Goal: Task Accomplishment & Management: Use online tool/utility

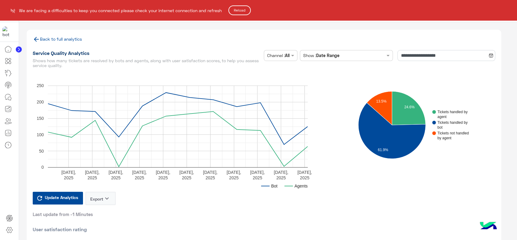
scroll to position [577, 0]
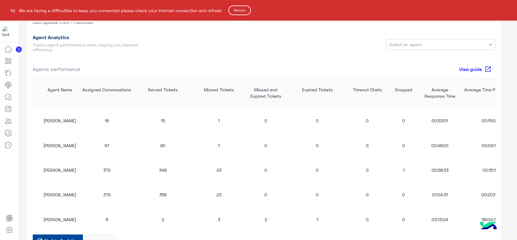
click at [238, 12] on button "Reload" at bounding box center [239, 10] width 22 height 10
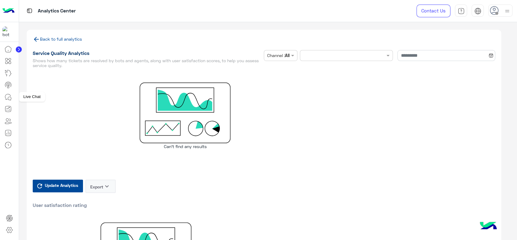
click at [7, 99] on icon at bounding box center [8, 96] width 7 height 7
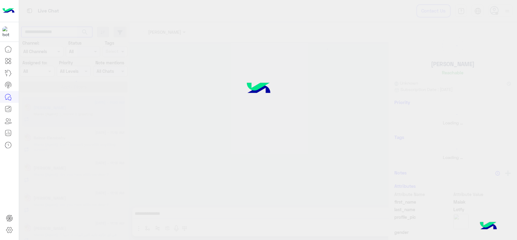
click at [56, 32] on input "text" at bounding box center [56, 32] width 71 height 11
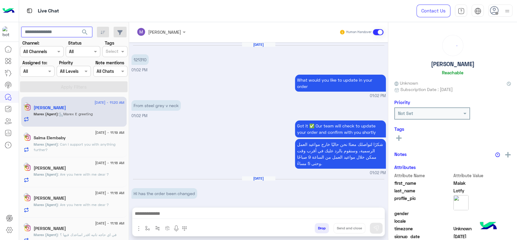
click at [56, 32] on input "text" at bounding box center [56, 32] width 71 height 11
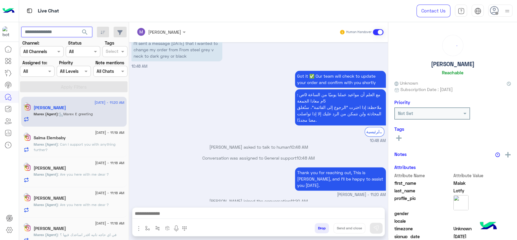
paste input "**********"
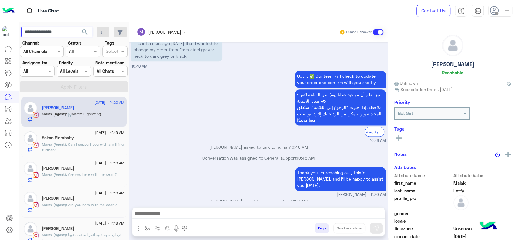
type input "**********"
click at [78, 27] on button "search" at bounding box center [85, 33] width 15 height 13
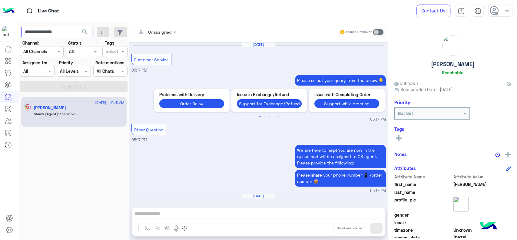
scroll to position [398, 0]
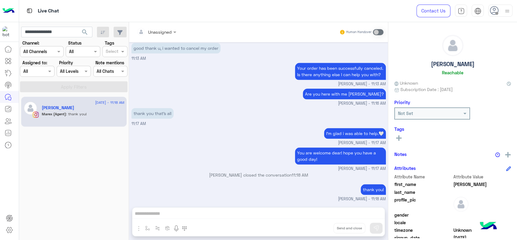
click at [88, 111] on div "diana" at bounding box center [83, 108] width 83 height 6
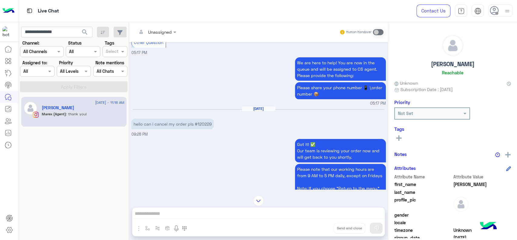
scroll to position [87, 0]
click at [452, 63] on h5 "diana" at bounding box center [453, 64] width 44 height 7
copy h5 "diana"
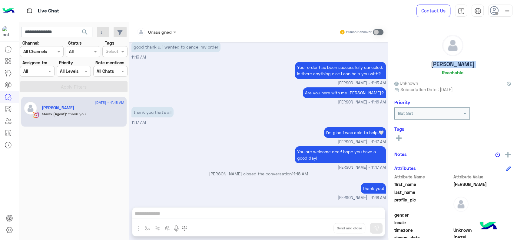
scroll to position [1403, 0]
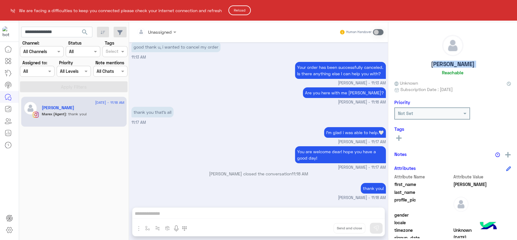
click at [244, 11] on button "Reload" at bounding box center [239, 10] width 22 height 10
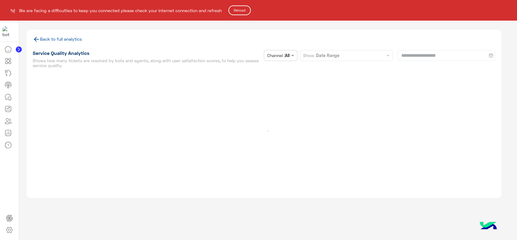
click at [239, 9] on button "Reload" at bounding box center [239, 10] width 22 height 10
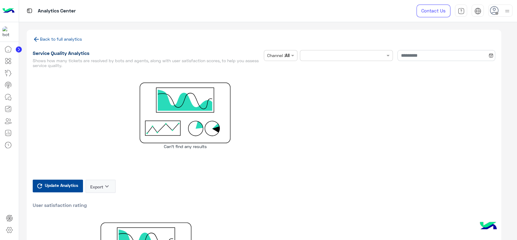
type input "**********"
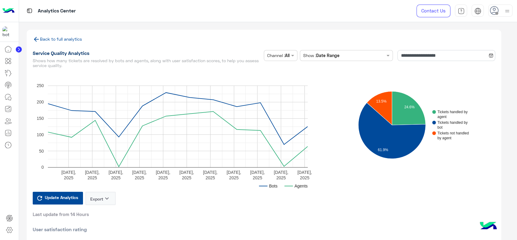
click at [69, 39] on link "Back to full analytics" at bounding box center [57, 38] width 49 height 5
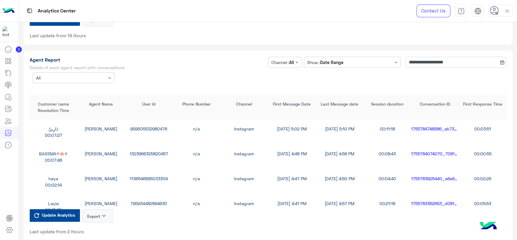
scroll to position [1622, 0]
click at [89, 212] on button "Export keyboard_arrow_down" at bounding box center [97, 214] width 30 height 13
click at [98, 231] on button "CSV" at bounding box center [97, 228] width 30 height 11
click at [100, 214] on button "Export keyboard_arrow_down" at bounding box center [97, 214] width 30 height 13
click at [95, 228] on button "CSV" at bounding box center [97, 228] width 30 height 11
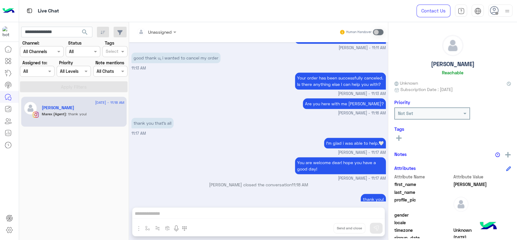
scroll to position [388, 0]
click at [45, 34] on input "**********" at bounding box center [56, 32] width 71 height 11
click at [85, 28] on span "search" at bounding box center [84, 31] width 7 height 7
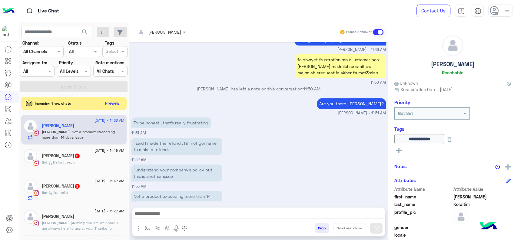
scroll to position [1655, 0]
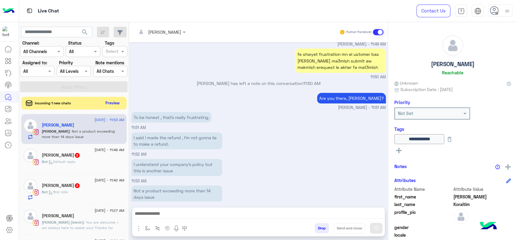
click at [111, 104] on button "Preview" at bounding box center [112, 103] width 19 height 8
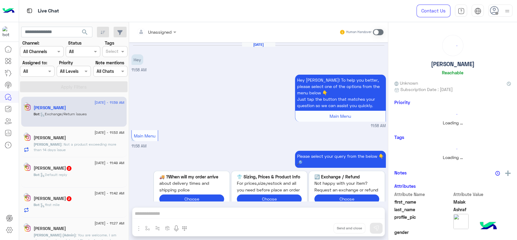
scroll to position [266, 0]
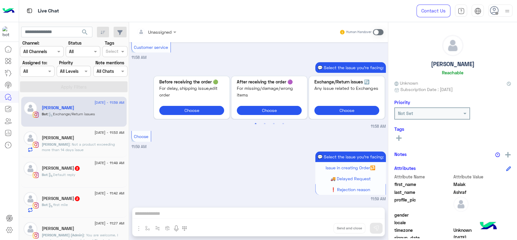
click at [98, 133] on span "24 August - 11:53 AM" at bounding box center [109, 132] width 30 height 5
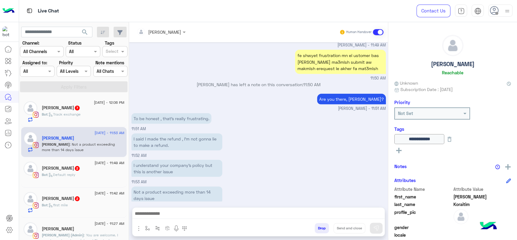
scroll to position [991, 0]
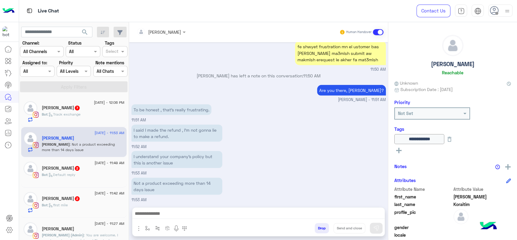
click at [302, 133] on div "I said I made the refund , I’m not gonna lie to make a refund. 11:52 AM" at bounding box center [258, 136] width 254 height 27
click at [27, 72] on input "text" at bounding box center [30, 71] width 14 height 6
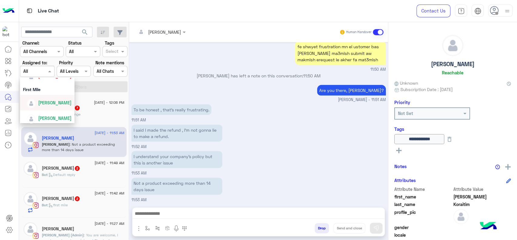
scroll to position [134, 0]
click at [54, 88] on span "[PERSON_NAME]" at bounding box center [54, 88] width 33 height 5
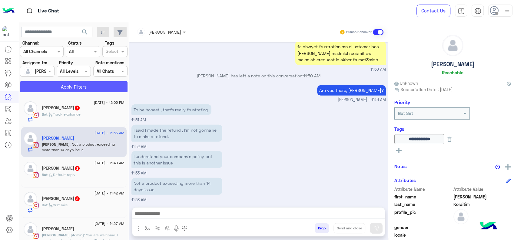
click at [54, 88] on button "Apply Filters" at bounding box center [73, 86] width 107 height 11
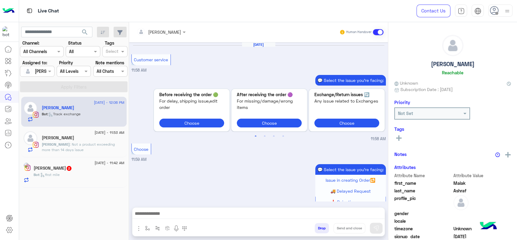
scroll to position [634, 0]
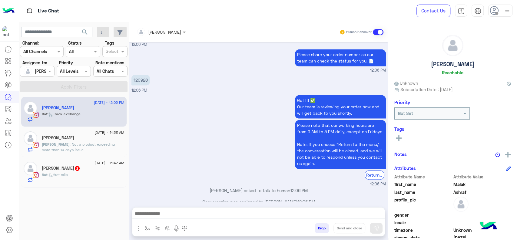
click at [117, 137] on div "Youssef Koraitim" at bounding box center [83, 138] width 83 height 6
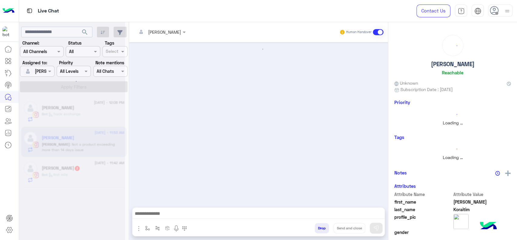
scroll to position [483, 0]
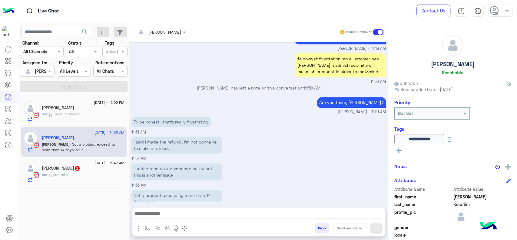
click at [116, 111] on div "Bot : Track exchange" at bounding box center [83, 116] width 83 height 11
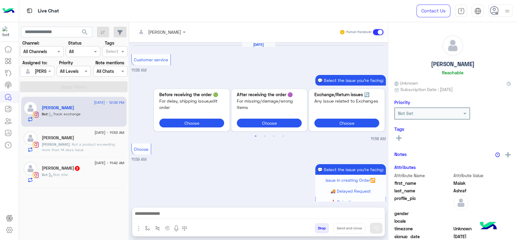
scroll to position [634, 0]
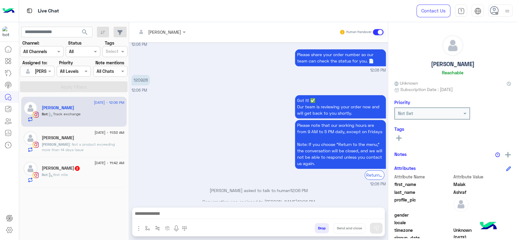
click at [101, 168] on div "Mariam Mostafa 2" at bounding box center [83, 168] width 83 height 6
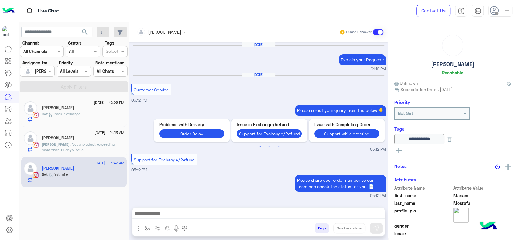
scroll to position [584, 0]
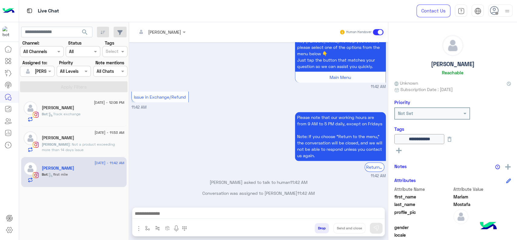
click at [170, 163] on div "Please note that our working hours are from 9 AM to 5 PM daily, except on Frida…" at bounding box center [258, 144] width 254 height 68
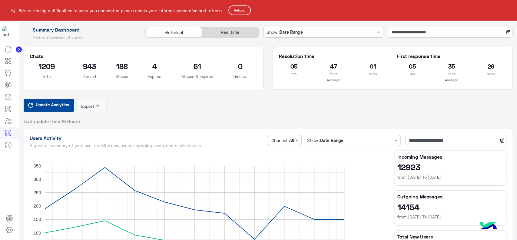
scroll to position [1622, 0]
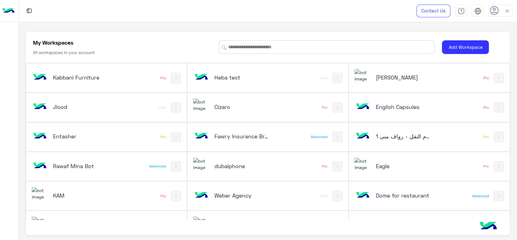
click at [420, 162] on h5 "Eagle" at bounding box center [402, 165] width 54 height 7
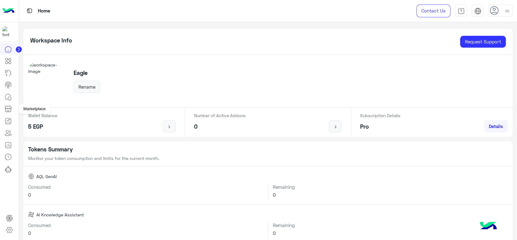
click at [8, 112] on icon at bounding box center [7, 109] width 5 height 3
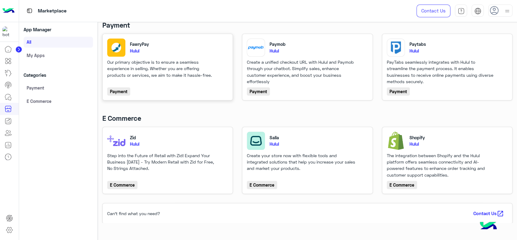
scroll to position [42, 0]
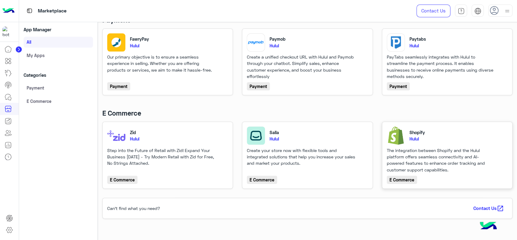
click at [398, 151] on div "The integration between Shopify and the Hulul platform offers seamless connecti…" at bounding box center [441, 160] width 109 height 26
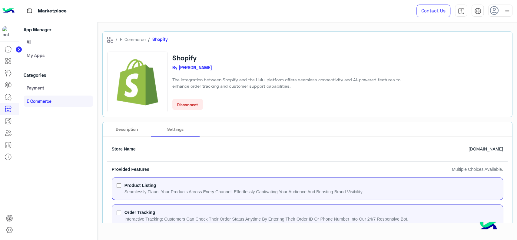
click at [44, 88] on link "Payment" at bounding box center [58, 87] width 69 height 11
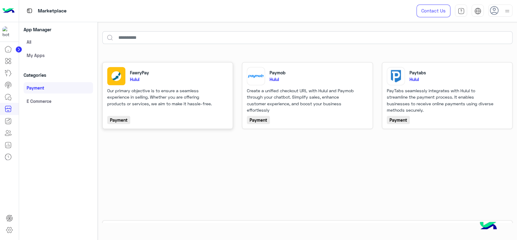
click at [150, 91] on p "Our primary objective is to ensure a seamless experience in selling. Whether yo…" at bounding box center [161, 96] width 109 height 19
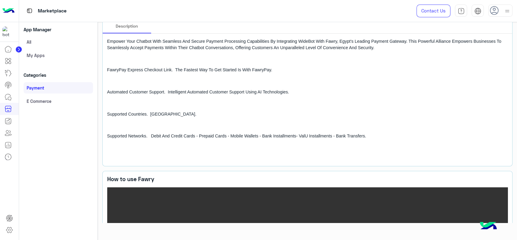
scroll to position [98, 0]
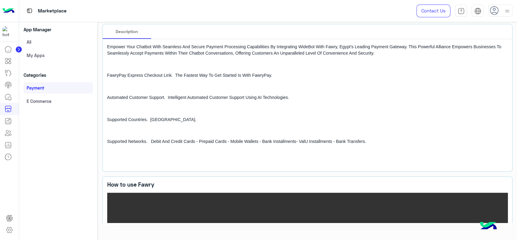
click at [67, 101] on link "E Commerce" at bounding box center [58, 100] width 69 height 11
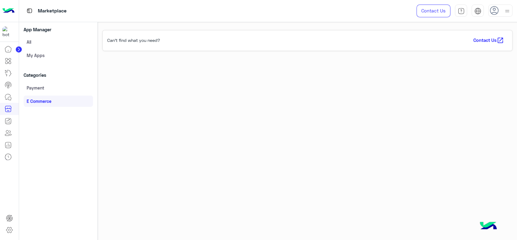
scroll to position [23, 0]
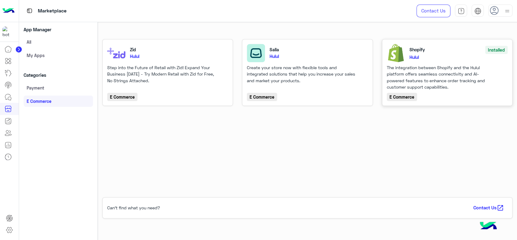
click at [413, 73] on div "The integration between Shopify and the Hulul platform offers seamless connecti…" at bounding box center [441, 77] width 109 height 26
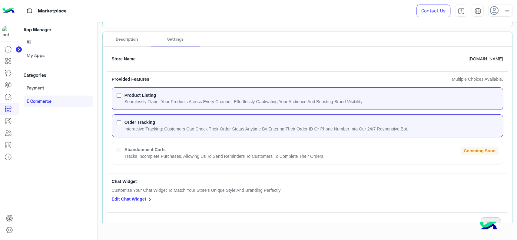
scroll to position [91, 0]
click at [458, 13] on img at bounding box center [461, 11] width 7 height 7
click at [5, 60] on icon at bounding box center [8, 60] width 7 height 7
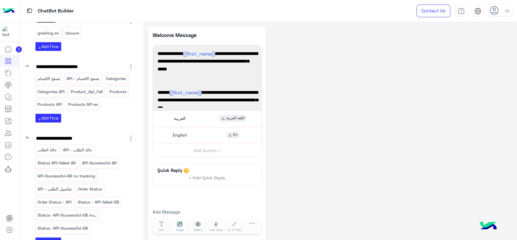
scroll to position [1032, 0]
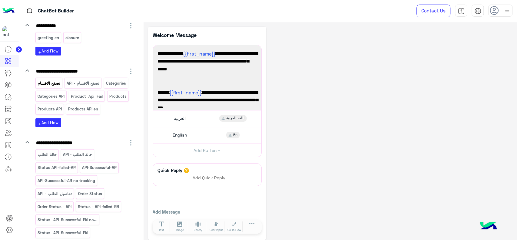
click at [56, 80] on p "تصفح الاقسام" at bounding box center [49, 83] width 24 height 7
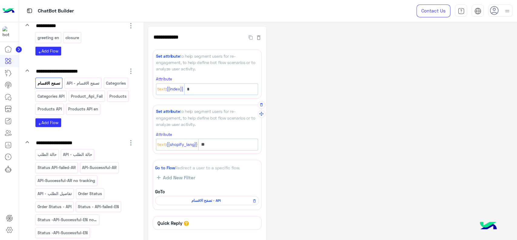
scroll to position [48, 0]
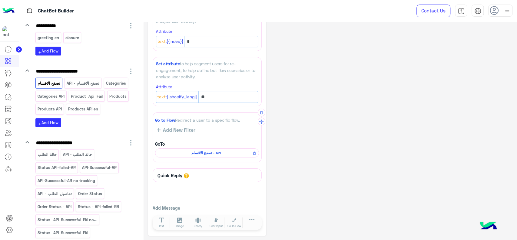
click at [228, 149] on div "تصفح الاقسام - API" at bounding box center [207, 152] width 104 height 9
click at [218, 154] on span "تصفح الاقسام - API" at bounding box center [205, 152] width 95 height 5
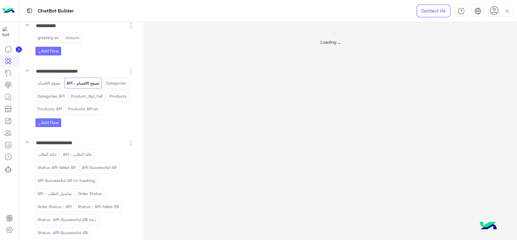
scroll to position [0, 0]
select select "****"
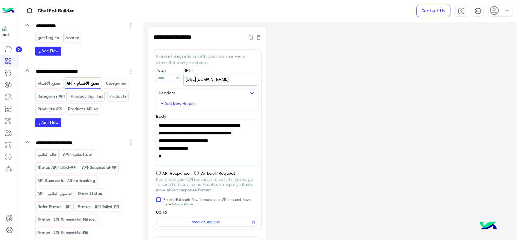
scroll to position [68, 0]
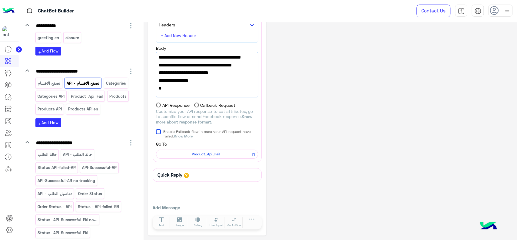
click at [302, 88] on div "**********" at bounding box center [330, 97] width 364 height 276
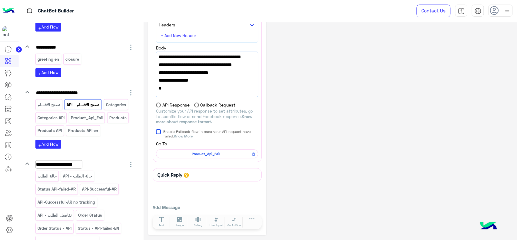
scroll to position [1010, 0]
click at [59, 99] on div "تصفح الاقسام" at bounding box center [48, 104] width 27 height 11
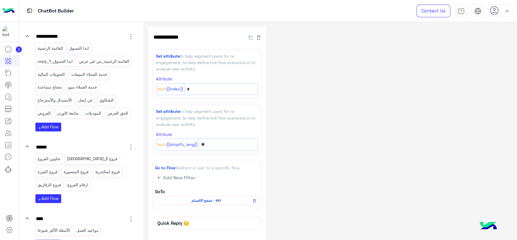
scroll to position [0, 0]
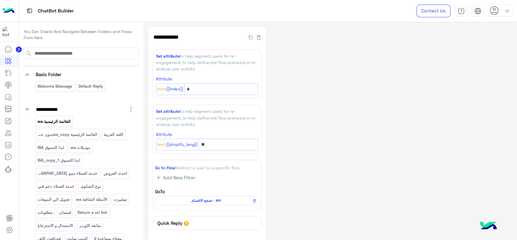
click at [60, 120] on p "القائمة الرئيسية wa" at bounding box center [54, 121] width 34 height 7
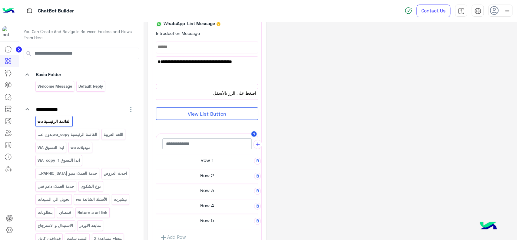
scroll to position [32, 0]
click at [410, 49] on div "**********" at bounding box center [330, 162] width 364 height 334
click at [221, 157] on h5 "Row 1" at bounding box center [206, 158] width 101 height 12
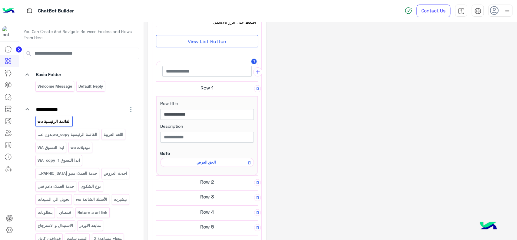
scroll to position [118, 0]
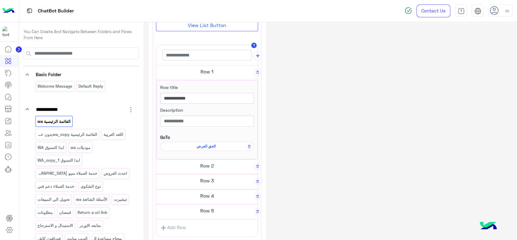
click at [218, 164] on h5 "Row 2" at bounding box center [206, 165] width 101 height 12
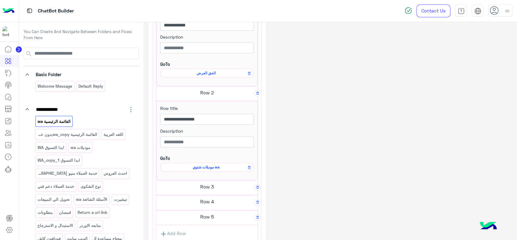
scroll to position [192, 0]
click at [427, 48] on div "**********" at bounding box center [330, 79] width 364 height 488
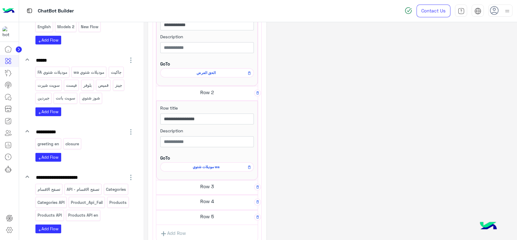
scroll to position [927, 0]
click at [250, 165] on icon at bounding box center [249, 166] width 2 height 3
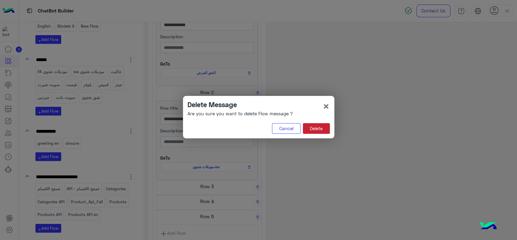
click at [314, 127] on button "Delete" at bounding box center [316, 128] width 27 height 11
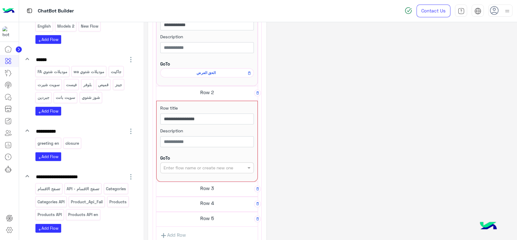
click at [220, 165] on input "text" at bounding box center [197, 167] width 67 height 6
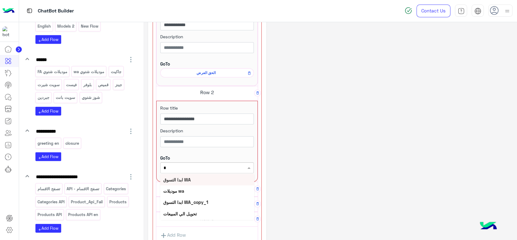
type input "**"
click at [199, 177] on div "تصفح الاقسام" at bounding box center [207, 179] width 94 height 11
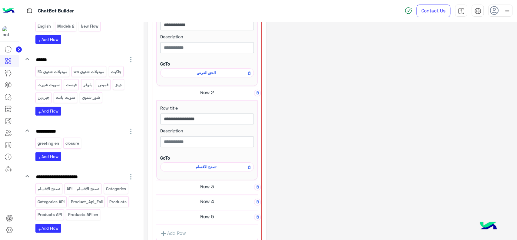
click at [199, 166] on span "تصفح الاقسام" at bounding box center [206, 166] width 85 height 5
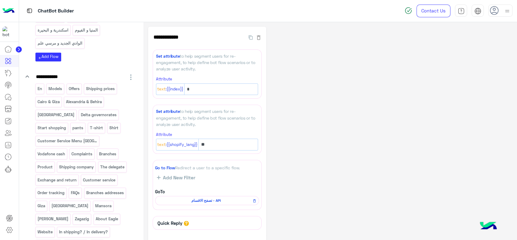
scroll to position [558, 0]
click at [39, 86] on p "En" at bounding box center [39, 89] width 5 height 7
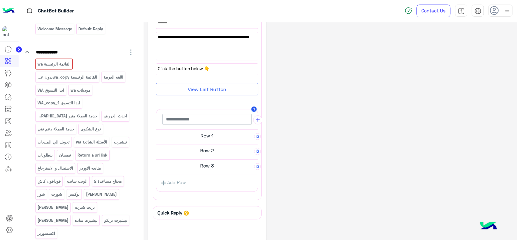
scroll to position [0, 0]
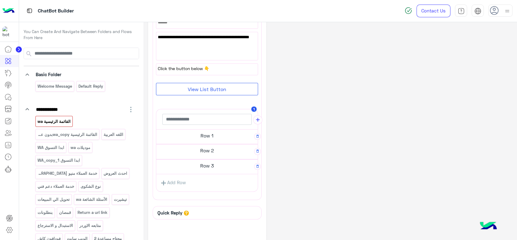
click at [64, 121] on p "القائمة الرئيسية wa" at bounding box center [54, 121] width 34 height 7
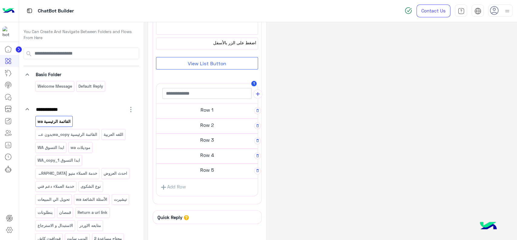
scroll to position [111, 0]
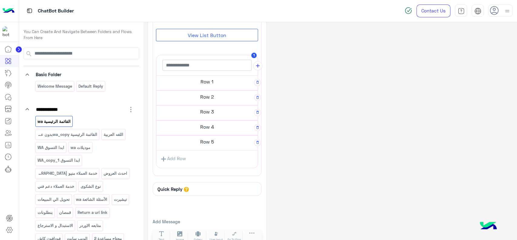
click at [208, 115] on h5 "Row 3" at bounding box center [206, 111] width 101 height 12
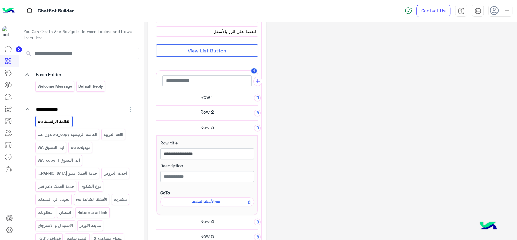
scroll to position [92, 0]
click at [208, 115] on h5 "Row 2" at bounding box center [206, 112] width 101 height 12
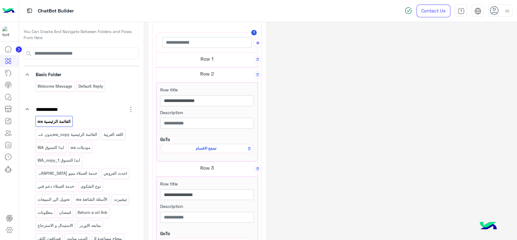
scroll to position [132, 0]
click at [310, 115] on div "**********" at bounding box center [330, 139] width 364 height 488
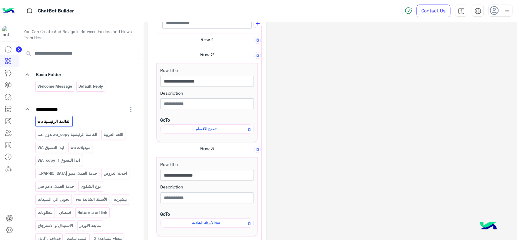
scroll to position [151, 0]
click at [213, 126] on span "تصفح الاقسام" at bounding box center [206, 127] width 85 height 5
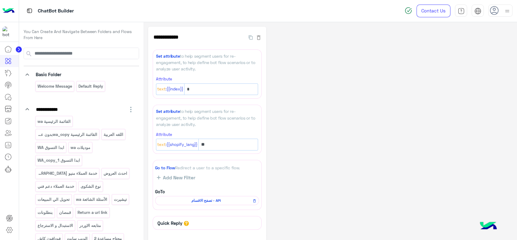
scroll to position [48, 0]
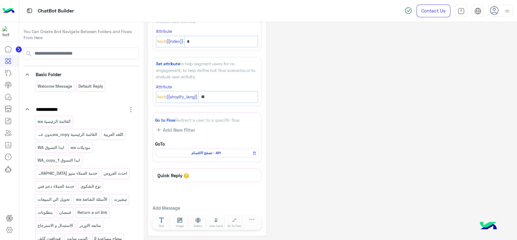
click at [160, 222] on button "Text" at bounding box center [161, 222] width 17 height 11
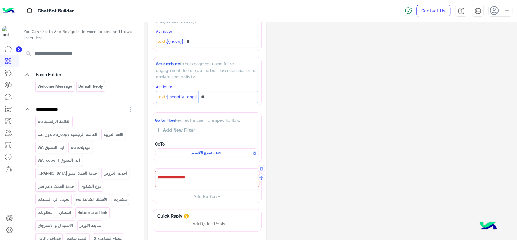
click at [186, 182] on div at bounding box center [207, 178] width 104 height 16
type textarea "**********"
click at [311, 142] on div "**********" at bounding box center [330, 132] width 364 height 306
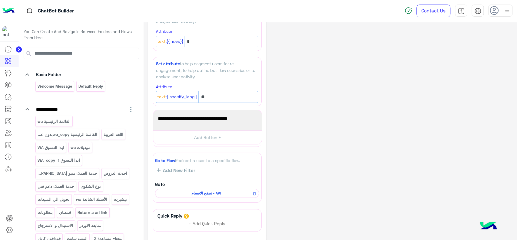
drag, startPoint x: 261, startPoint y: 178, endPoint x: 261, endPoint y: 120, distance: 57.8
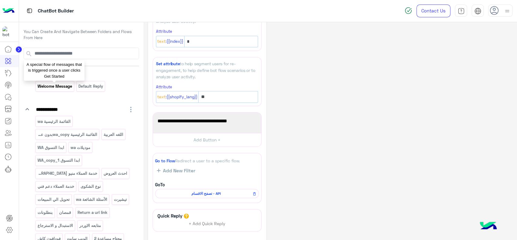
click at [60, 87] on p "Welcome Message" at bounding box center [54, 86] width 35 height 7
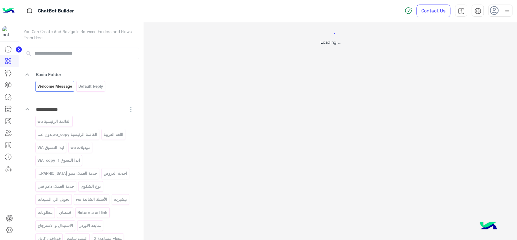
scroll to position [0, 0]
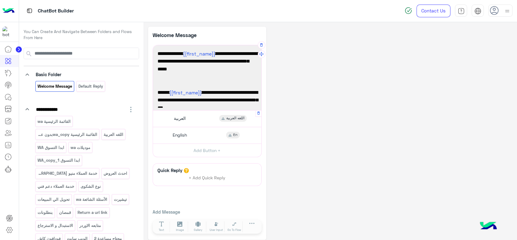
click at [182, 118] on span "العربية" at bounding box center [180, 117] width 12 height 5
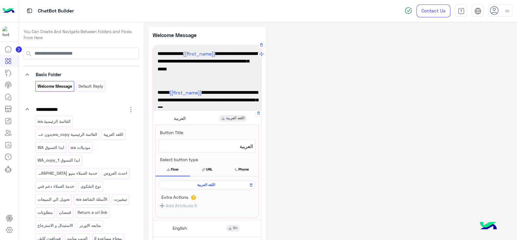
click at [201, 183] on span "اللغه العربية" at bounding box center [206, 184] width 88 height 5
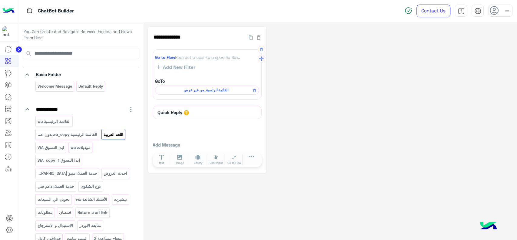
click at [213, 93] on div "القائمة الرئسية_من غير عرض" at bounding box center [207, 89] width 104 height 9
click at [213, 91] on span "القائمة الرئسية_من غير عرض" at bounding box center [205, 89] width 95 height 5
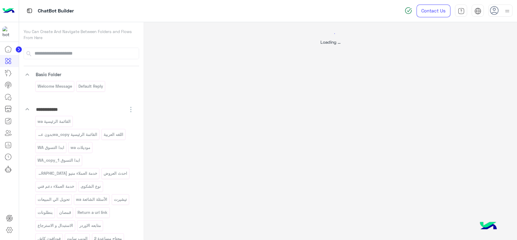
select select "*"
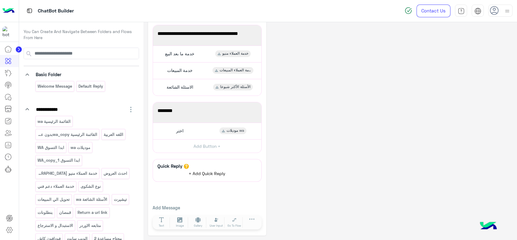
scroll to position [92, 0]
click at [200, 219] on icon at bounding box center [198, 220] width 5 height 5
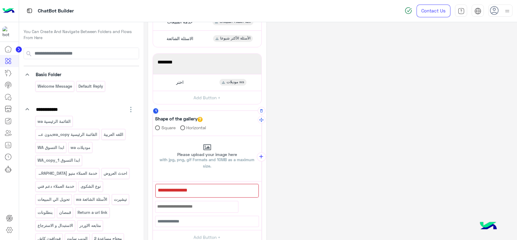
scroll to position [147, 0]
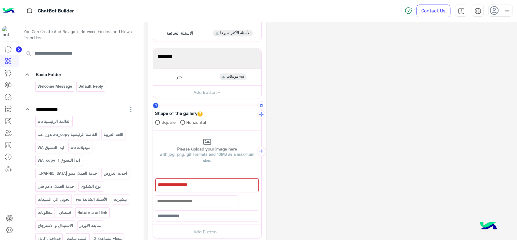
click at [188, 183] on div at bounding box center [206, 185] width 103 height 14
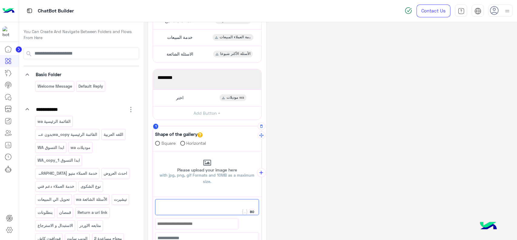
scroll to position [127, 0]
type textarea "*"
paste textarea "***"
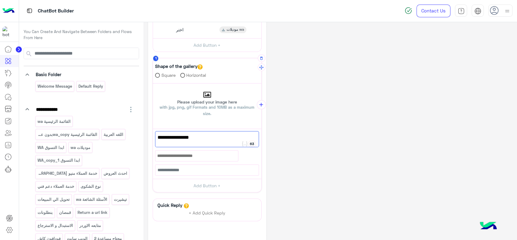
scroll to position [204, 0]
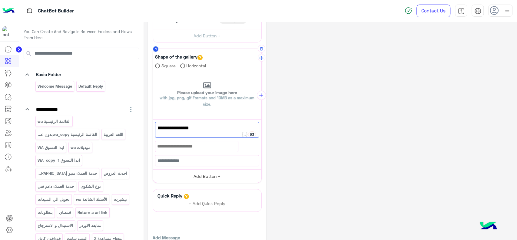
type textarea "**********"
click at [204, 176] on button "Add Button +" at bounding box center [207, 176] width 108 height 14
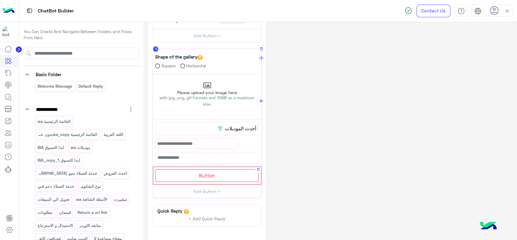
click at [204, 172] on span "Button" at bounding box center [207, 175] width 16 height 6
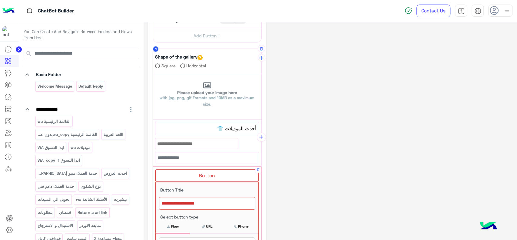
click at [192, 198] on div at bounding box center [207, 203] width 96 height 13
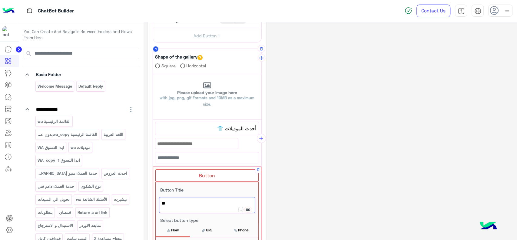
type textarea "*"
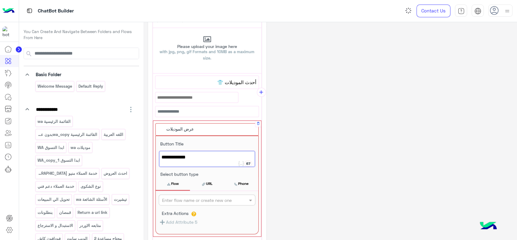
scroll to position [252, 0]
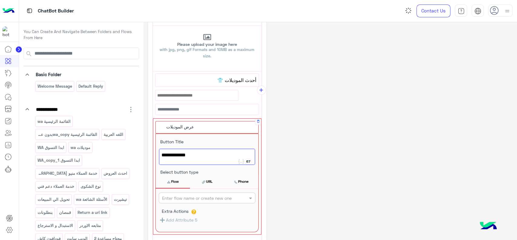
type textarea "**********"
click at [191, 198] on input "text" at bounding box center [197, 197] width 70 height 6
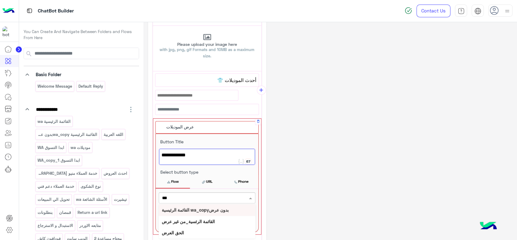
scroll to position [274, 0]
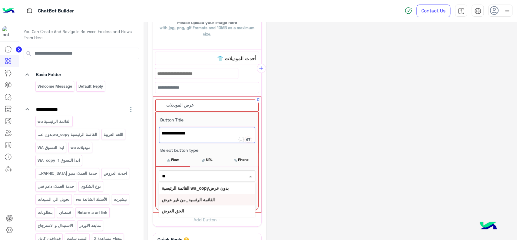
type input "*"
type input "****"
click at [186, 188] on b "تصفح الاقسام" at bounding box center [174, 187] width 24 height 5
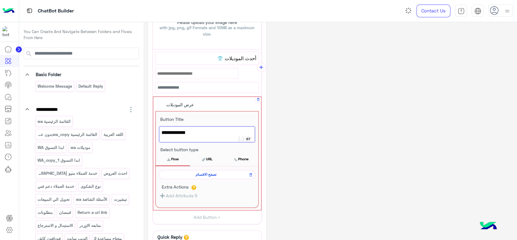
scroll to position [273, 0]
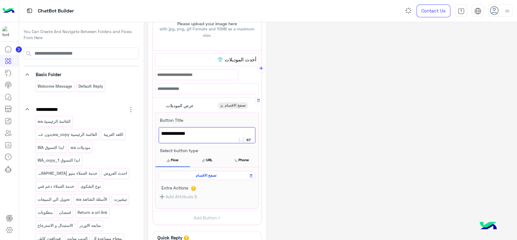
click at [289, 151] on div "**********" at bounding box center [330, 30] width 364 height 553
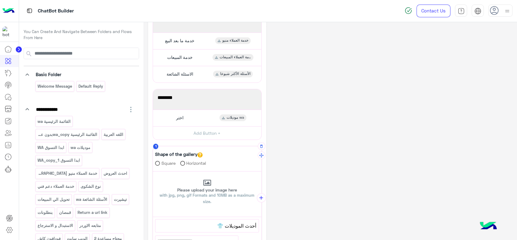
scroll to position [108, 0]
click at [259, 196] on icon "add" at bounding box center [261, 196] width 6 height 6
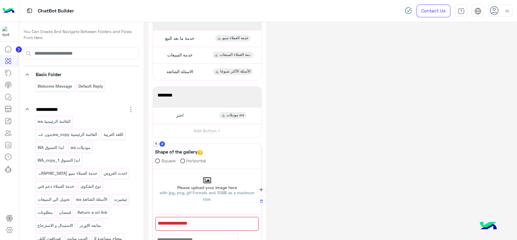
scroll to position [110, 0]
click at [194, 219] on div at bounding box center [206, 223] width 103 height 14
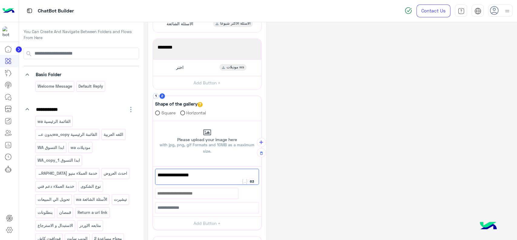
scroll to position [158, 0]
type textarea "**********"
click at [194, 219] on button "Add Button +" at bounding box center [207, 222] width 108 height 14
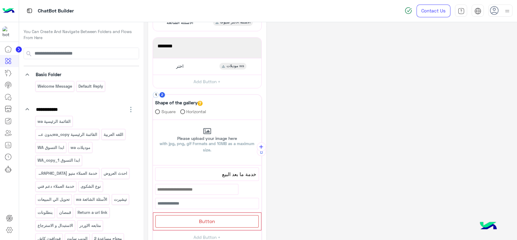
click at [194, 219] on div "Button" at bounding box center [206, 221] width 103 height 12
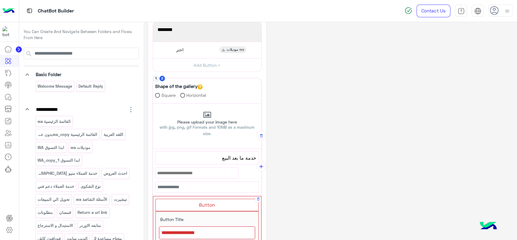
scroll to position [176, 0]
click at [189, 226] on div at bounding box center [207, 230] width 96 height 13
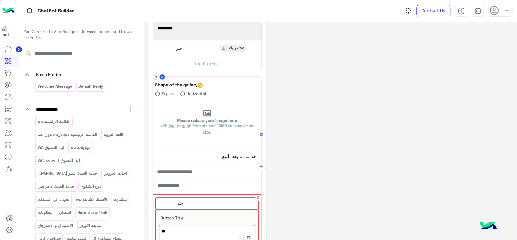
type textarea "*"
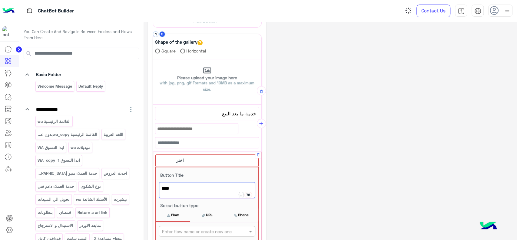
scroll to position [219, 0]
type textarea "****"
click at [189, 227] on input "text" at bounding box center [197, 230] width 70 height 6
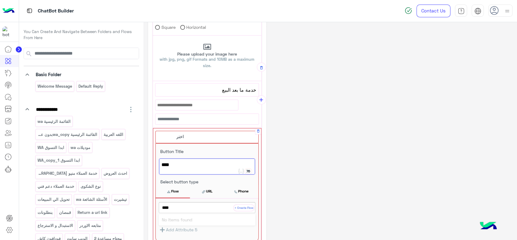
scroll to position [245, 0]
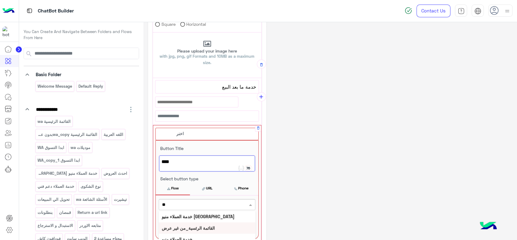
type input "***"
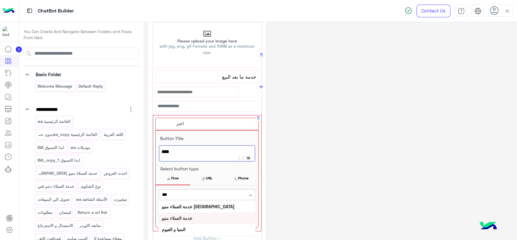
scroll to position [258, 0]
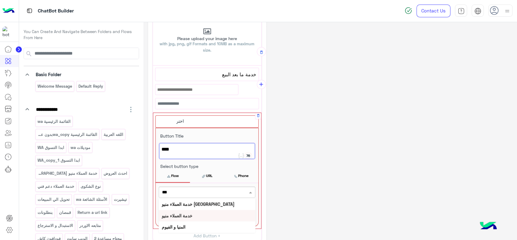
click at [190, 214] on b "خدمة العملاء منيو" at bounding box center [177, 215] width 31 height 5
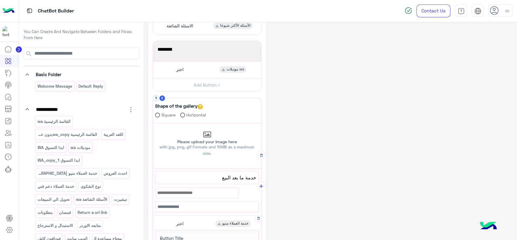
scroll to position [154, 0]
click at [262, 185] on icon "add" at bounding box center [261, 186] width 6 height 6
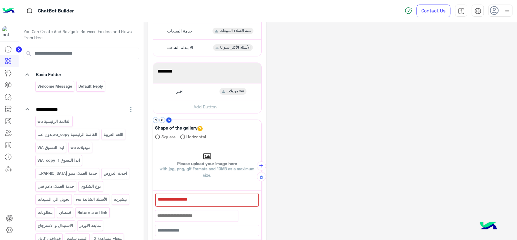
scroll to position [132, 0]
click at [196, 197] on div at bounding box center [206, 200] width 103 height 14
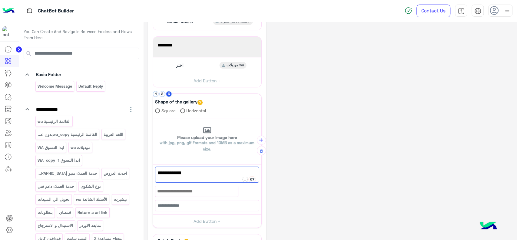
scroll to position [160, 0]
type textarea "**********"
click at [194, 214] on button "Add Button +" at bounding box center [207, 220] width 108 height 14
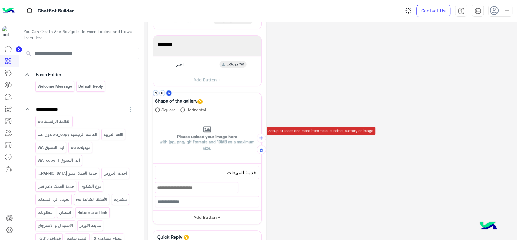
click at [194, 214] on div "Add Button +" at bounding box center [207, 217] width 108 height 14
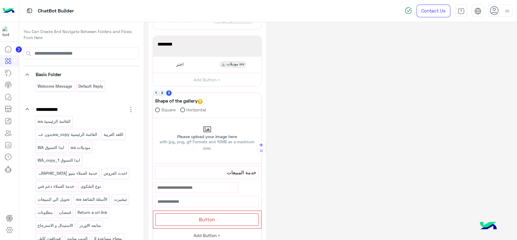
click at [194, 214] on div "Button" at bounding box center [206, 219] width 103 height 12
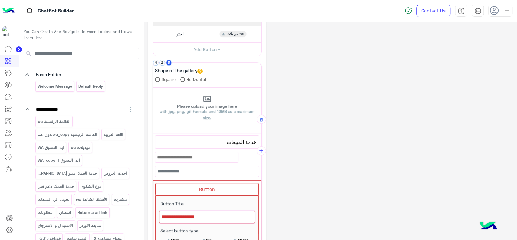
scroll to position [191, 0]
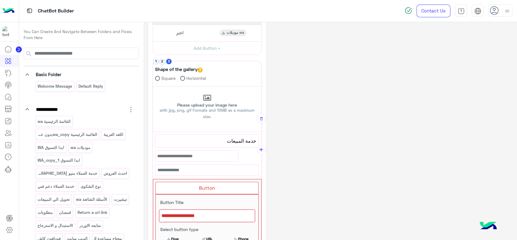
click at [194, 214] on div at bounding box center [207, 215] width 96 height 13
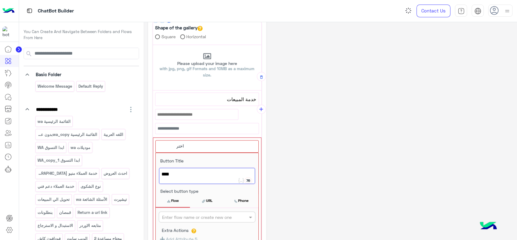
scroll to position [233, 0]
type textarea "****"
click at [194, 214] on input "text" at bounding box center [197, 216] width 70 height 6
type input "******"
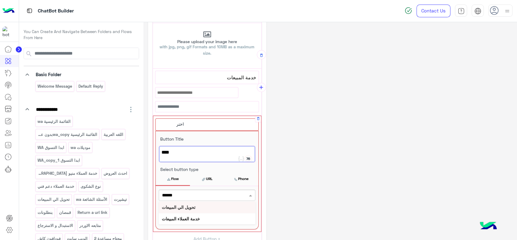
scroll to position [255, 0]
click at [200, 216] on b "خدمة العملاء المبيعات" at bounding box center [181, 217] width 38 height 5
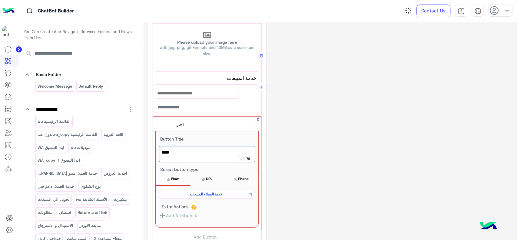
click at [288, 145] on div "**********" at bounding box center [330, 49] width 364 height 553
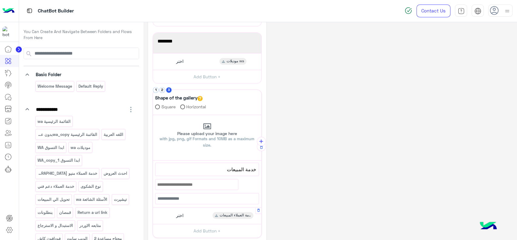
scroll to position [163, 0]
click at [262, 139] on icon "add" at bounding box center [261, 141] width 6 height 6
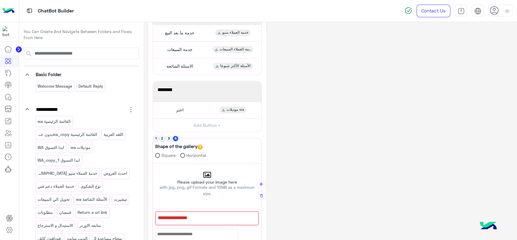
scroll to position [115, 0]
click at [194, 216] on div at bounding box center [206, 218] width 103 height 14
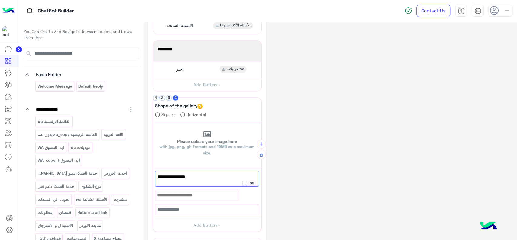
scroll to position [156, 0]
type textarea "**********"
click at [196, 221] on button "Add Button +" at bounding box center [207, 224] width 108 height 14
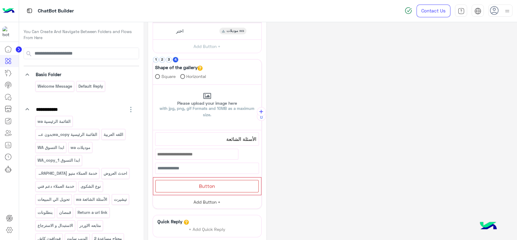
scroll to position [202, 0]
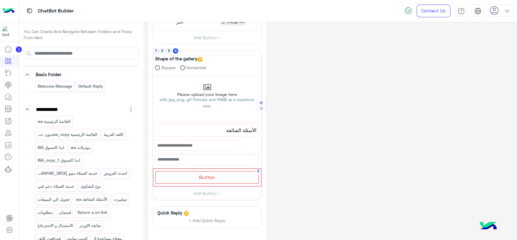
click at [209, 171] on div "Button" at bounding box center [206, 177] width 103 height 12
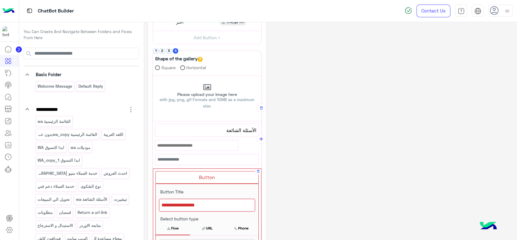
click at [204, 204] on div at bounding box center [207, 204] width 96 height 13
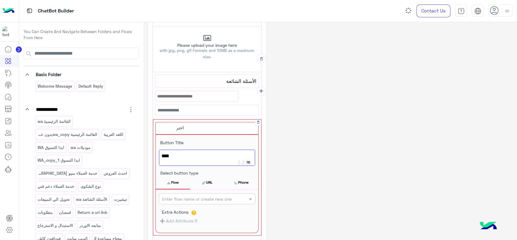
scroll to position [251, 0]
type textarea "****"
click at [201, 197] on input "text" at bounding box center [197, 198] width 70 height 6
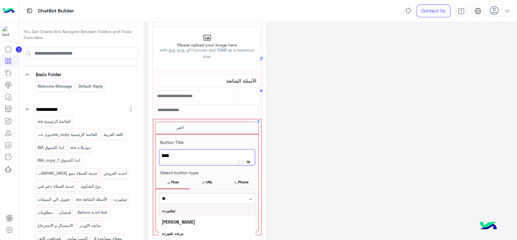
type input "***"
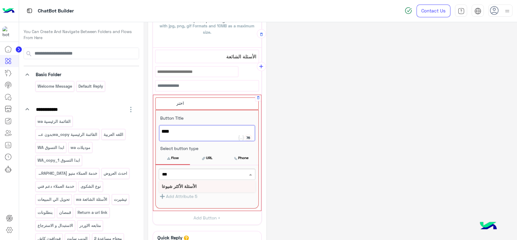
scroll to position [278, 0]
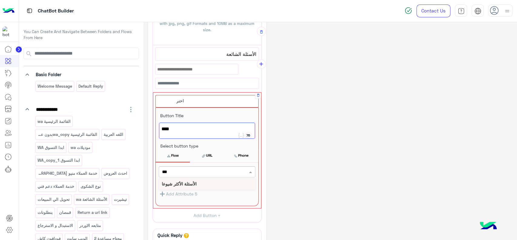
click at [203, 180] on div "الأسئلة الأكثر شيوعا" at bounding box center [207, 183] width 97 height 11
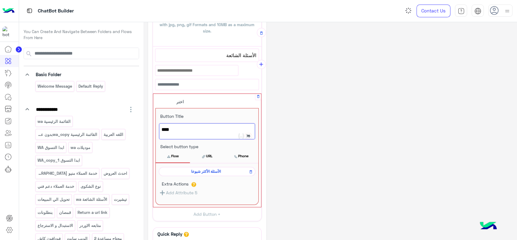
click at [325, 116] on div "**********" at bounding box center [330, 26] width 364 height 553
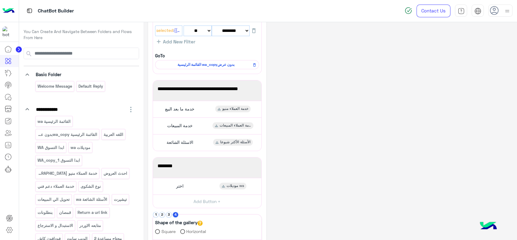
scroll to position [40, 0]
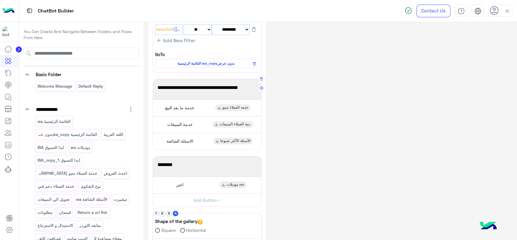
click at [249, 86] on span "برجاء اختيار المناسب ليك القائمة الاتية🛒👀" at bounding box center [206, 88] width 99 height 8
click at [257, 102] on icon "button" at bounding box center [258, 102] width 4 height 4
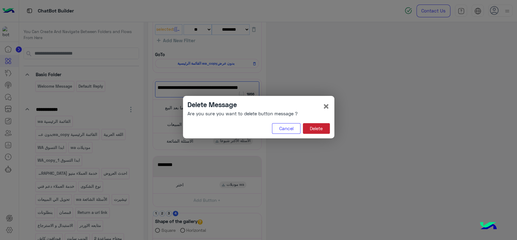
click at [315, 128] on button "Delete" at bounding box center [316, 128] width 27 height 11
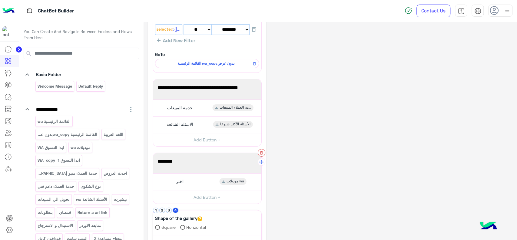
click at [260, 152] on icon "button" at bounding box center [261, 152] width 2 height 3
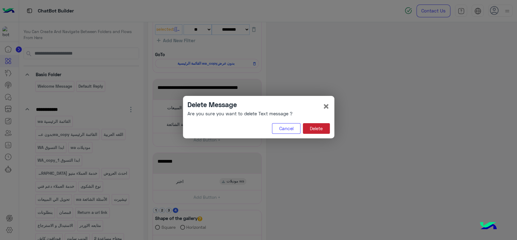
click at [317, 128] on button "Delete" at bounding box center [316, 128] width 27 height 11
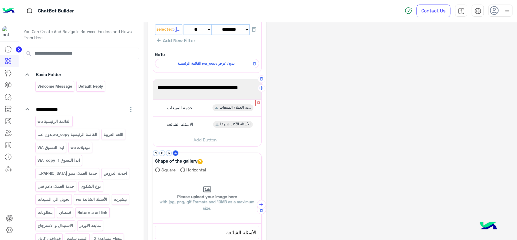
click at [259, 102] on icon "button" at bounding box center [258, 102] width 4 height 4
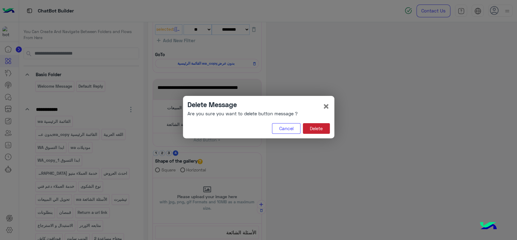
click at [315, 131] on button "Delete" at bounding box center [316, 128] width 27 height 11
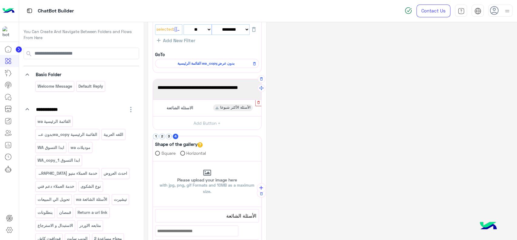
click at [259, 102] on icon "button" at bounding box center [258, 102] width 4 height 4
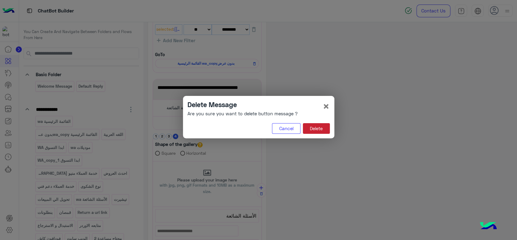
click at [313, 128] on button "Delete" at bounding box center [316, 128] width 27 height 11
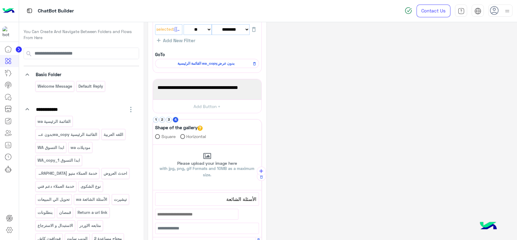
click at [313, 128] on div "**********" at bounding box center [330, 168] width 364 height 362
click at [59, 86] on p "Welcome Message" at bounding box center [54, 86] width 35 height 7
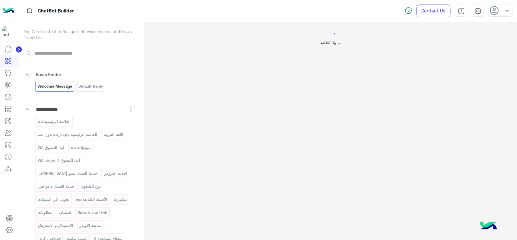
scroll to position [0, 0]
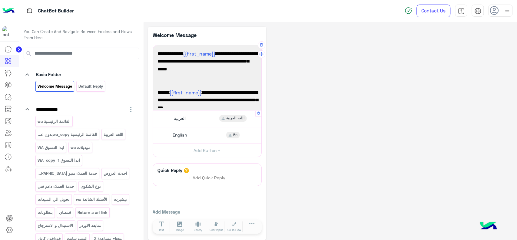
click at [205, 118] on div "العربية اللغه العربية" at bounding box center [207, 118] width 104 height 12
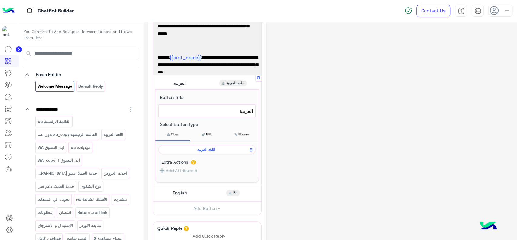
scroll to position [35, 0]
click at [204, 148] on span "اللغه العربية" at bounding box center [206, 148] width 88 height 5
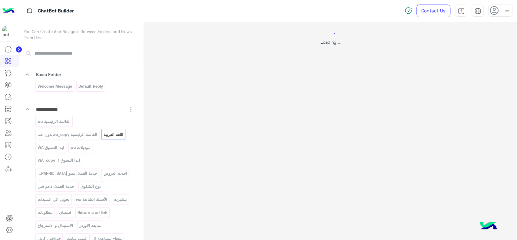
scroll to position [0, 0]
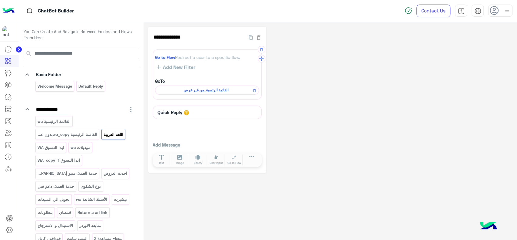
click at [219, 91] on span "القائمة الرئسية_من غير عرض" at bounding box center [205, 89] width 95 height 5
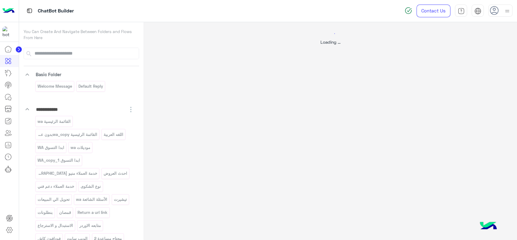
select select "*"
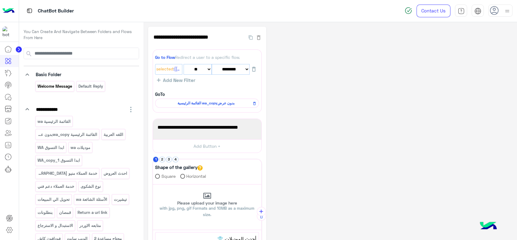
click at [65, 89] on div "Welcome Message" at bounding box center [54, 86] width 39 height 11
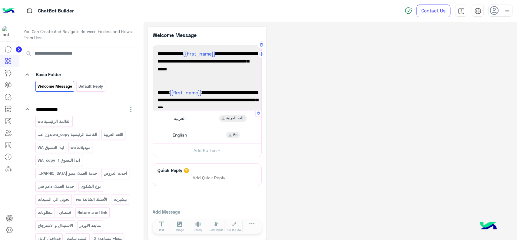
click at [184, 120] on span "العربية" at bounding box center [180, 117] width 12 height 5
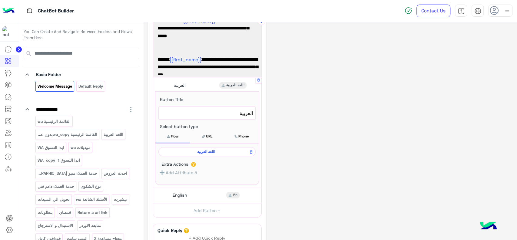
scroll to position [34, 0]
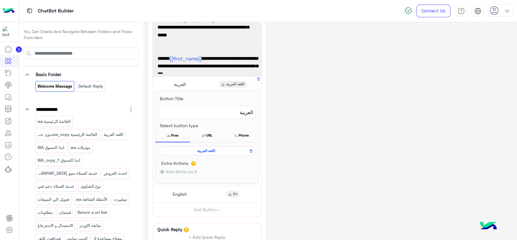
click at [233, 151] on span "اللغه العربية" at bounding box center [206, 150] width 88 height 5
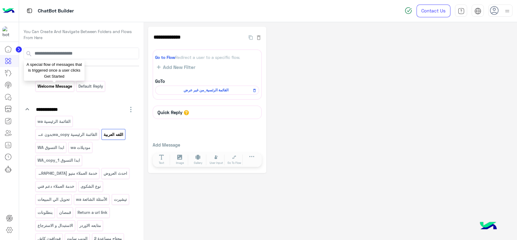
click at [63, 83] on p "Welcome Message" at bounding box center [54, 86] width 35 height 7
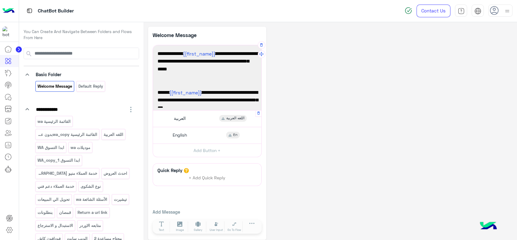
click at [199, 120] on div "العربية اللغه العربية" at bounding box center [207, 118] width 104 height 12
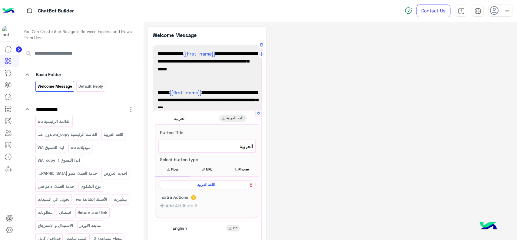
click at [252, 186] on icon at bounding box center [251, 184] width 4 height 7
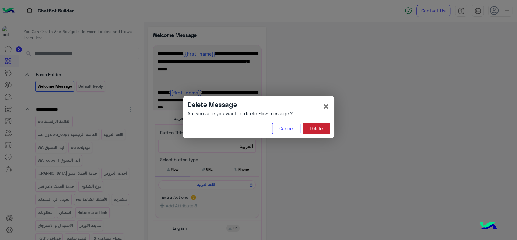
click at [315, 127] on button "Delete" at bounding box center [316, 128] width 27 height 11
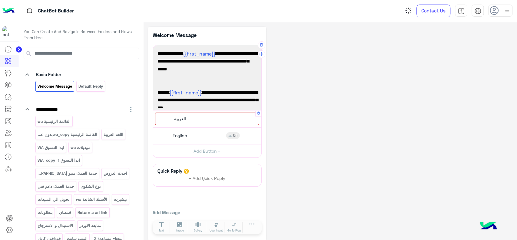
click at [225, 115] on div "العربية" at bounding box center [207, 118] width 104 height 12
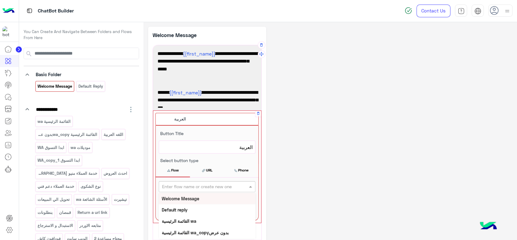
click at [205, 185] on input "text" at bounding box center [197, 186] width 70 height 6
type input "***"
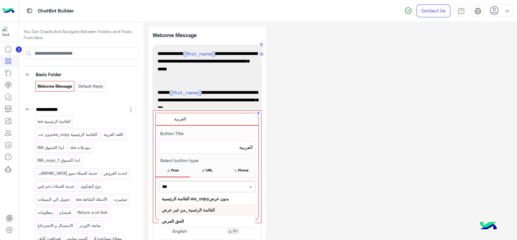
click at [203, 211] on b "القائمة الرئسية_من غير عرض" at bounding box center [188, 209] width 53 height 5
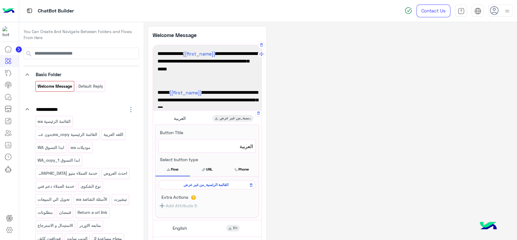
click at [311, 132] on div "**********" at bounding box center [330, 180] width 364 height 306
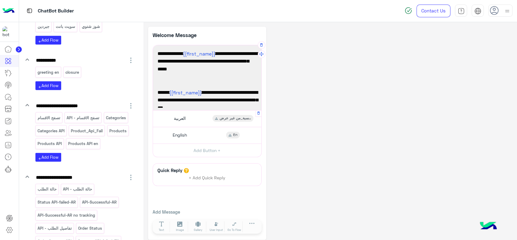
scroll to position [994, 0]
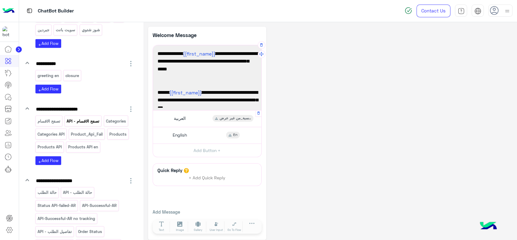
click at [92, 117] on p "تصفح الاقسام - API" at bounding box center [83, 120] width 34 height 7
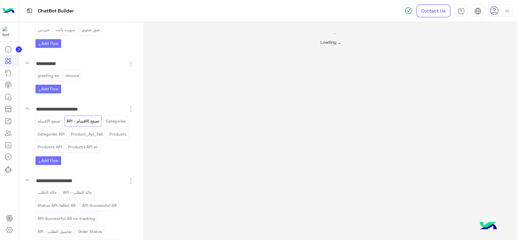
select select "****"
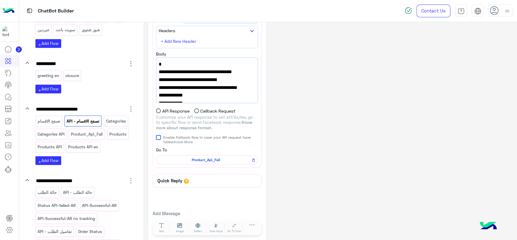
scroll to position [68, 0]
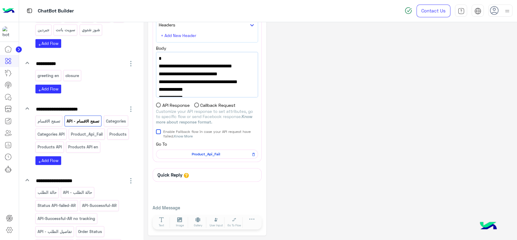
click at [190, 152] on span "Product_Api_Fail" at bounding box center [205, 153] width 93 height 5
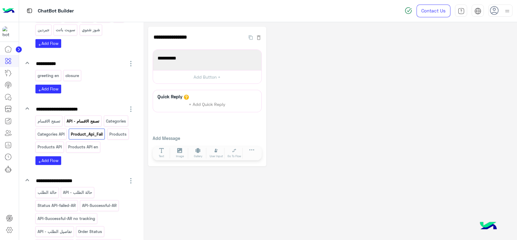
click at [80, 117] on p "تصفح الاقسام - API" at bounding box center [83, 120] width 34 height 7
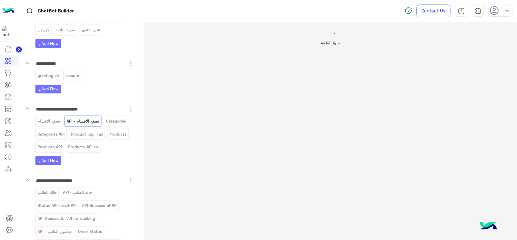
select select "****"
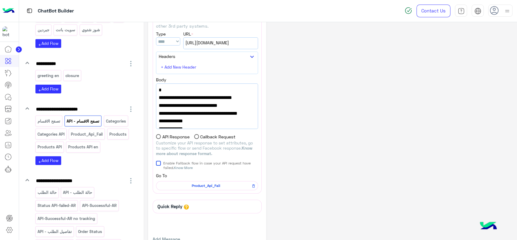
click at [308, 74] on div "**********" at bounding box center [330, 128] width 364 height 276
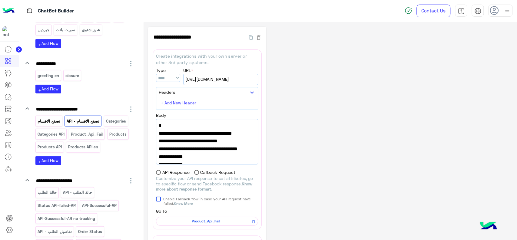
click at [58, 117] on p "تصفح الاقسام" at bounding box center [49, 120] width 24 height 7
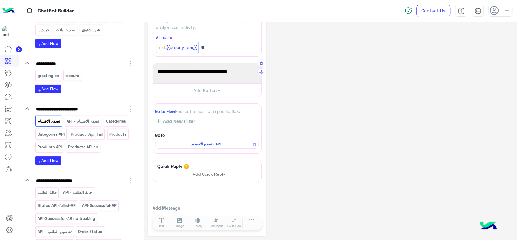
click at [240, 69] on span "اختار اللي يناسبك من القوائم التالية :" at bounding box center [206, 72] width 99 height 8
paste textarea "***"
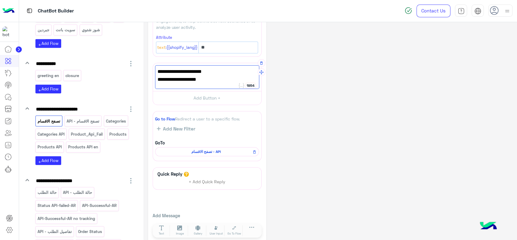
paste textarea "***"
click at [352, 104] on div "**********" at bounding box center [330, 86] width 364 height 313
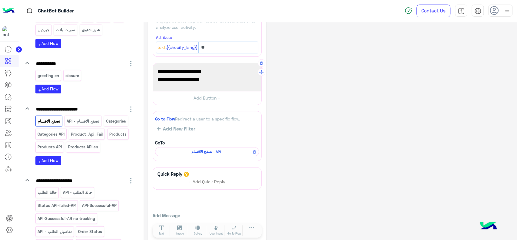
click at [233, 80] on span "وهنا في ايج هتلاقيها 🦅" at bounding box center [206, 79] width 99 height 8
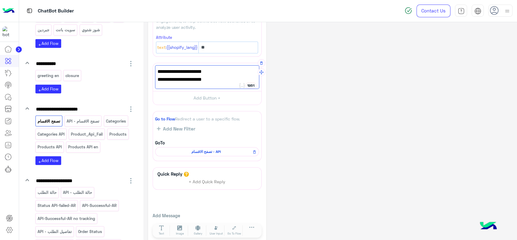
type textarea "**********"
click at [337, 109] on div "**********" at bounding box center [330, 86] width 364 height 313
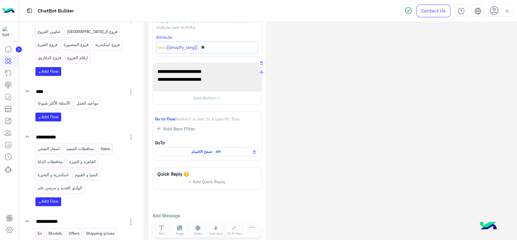
scroll to position [411, 0]
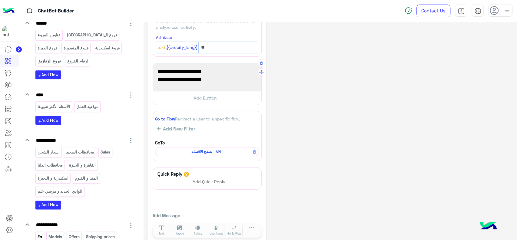
click at [39, 233] on p "En" at bounding box center [39, 236] width 5 height 7
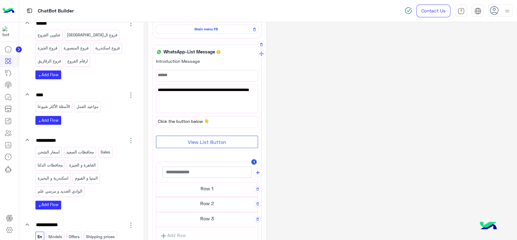
scroll to position [75, 0]
click at [203, 189] on h5 "Row 1" at bounding box center [206, 187] width 101 height 12
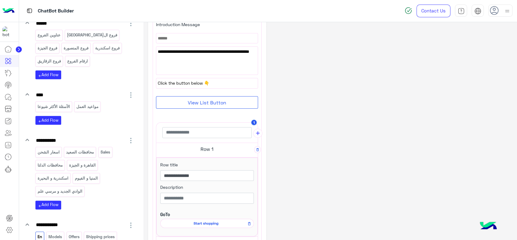
scroll to position [115, 0]
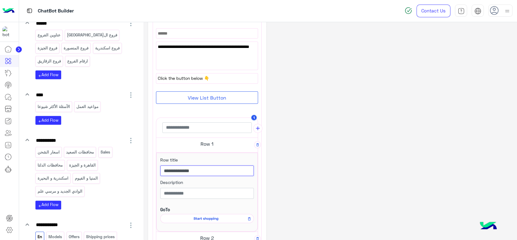
click at [186, 166] on input "**********" at bounding box center [207, 170] width 94 height 11
paste input "text"
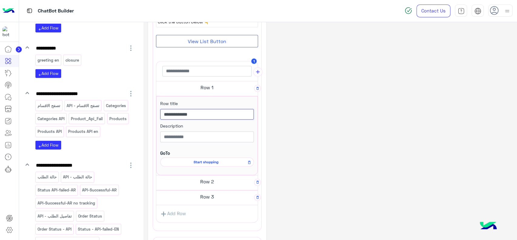
scroll to position [1008, 0]
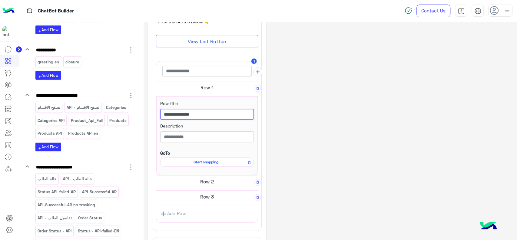
paste input "***"
type input "**********"
click at [249, 163] on icon at bounding box center [249, 161] width 2 height 3
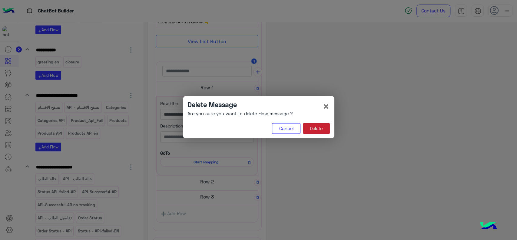
click at [319, 128] on button "Delete" at bounding box center [316, 128] width 27 height 11
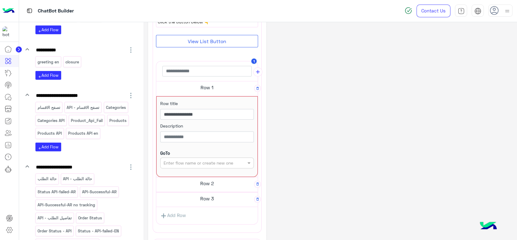
click at [228, 165] on div "Enter flow name or create new one" at bounding box center [199, 162] width 70 height 6
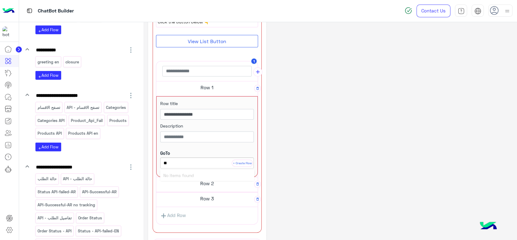
type input "*"
type input "***"
click at [201, 173] on div "Categories" at bounding box center [207, 174] width 94 height 11
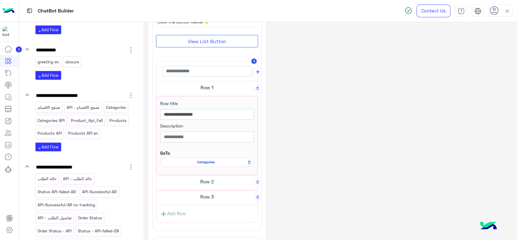
click at [202, 164] on div "Categories" at bounding box center [207, 161] width 94 height 9
click at [202, 161] on span "Categories" at bounding box center [206, 161] width 85 height 5
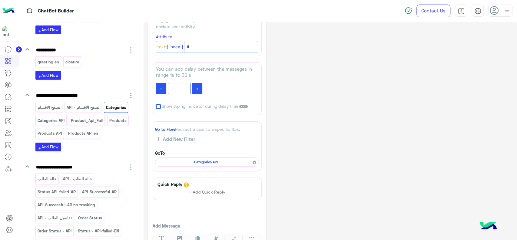
scroll to position [99, 0]
click at [293, 154] on div "**********" at bounding box center [330, 90] width 364 height 324
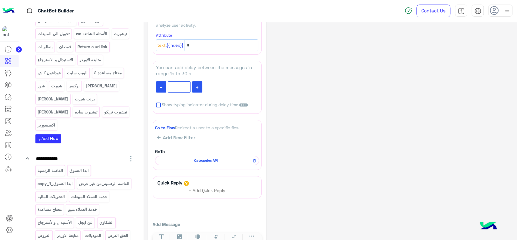
scroll to position [166, 0]
click at [95, 179] on p "القائمة الرئسية_من غير عرض" at bounding box center [104, 182] width 51 height 7
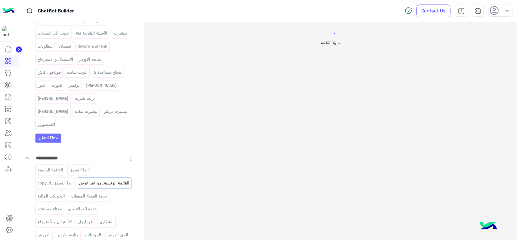
scroll to position [0, 0]
select select "*"
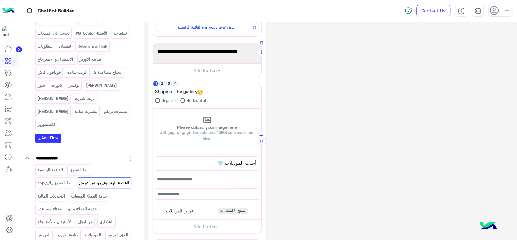
scroll to position [76, 0]
click at [164, 83] on button "2" at bounding box center [162, 83] width 6 height 6
click at [155, 85] on button "1" at bounding box center [156, 83] width 6 height 6
click at [183, 206] on span "عرض الموديلات" at bounding box center [180, 207] width 28 height 5
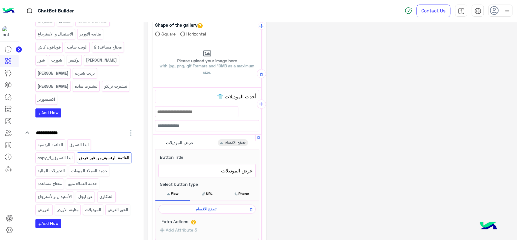
scroll to position [143, 0]
click at [196, 209] on span "تصفح الاقسام" at bounding box center [206, 207] width 88 height 5
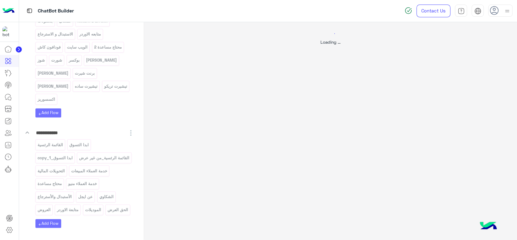
scroll to position [0, 0]
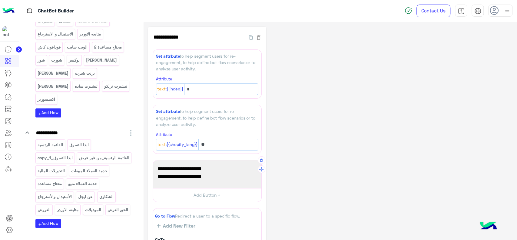
click at [213, 172] on span "وهنا في ايجل هتلاقيها 🦅" at bounding box center [206, 176] width 99 height 8
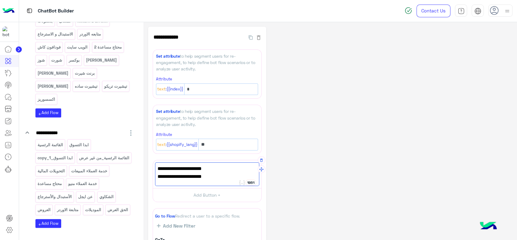
paste textarea
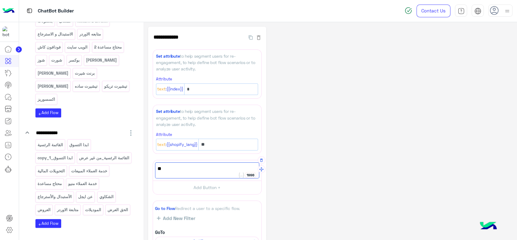
type textarea "**********"
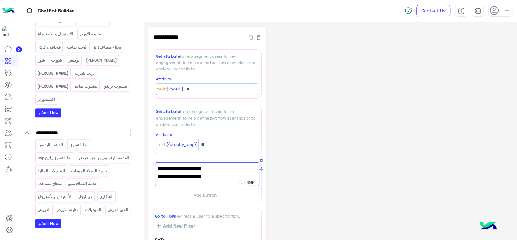
click at [305, 109] on div "**********" at bounding box center [330, 183] width 364 height 313
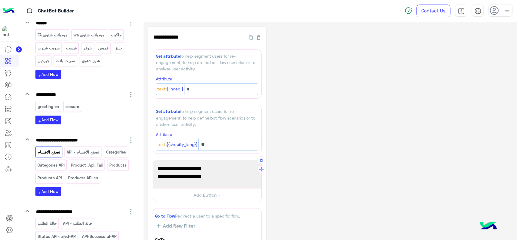
scroll to position [965, 0]
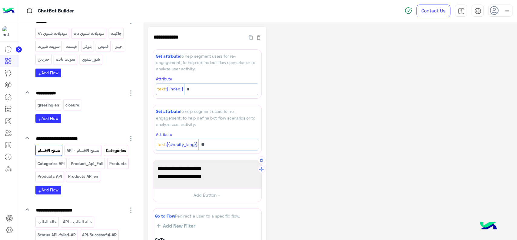
click at [115, 147] on p "Categories" at bounding box center [115, 150] width 21 height 7
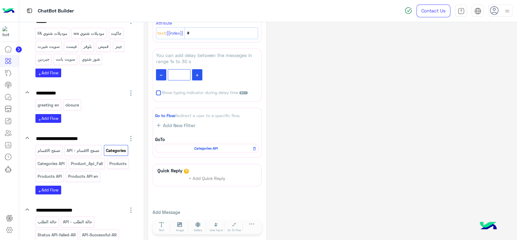
scroll to position [115, 0]
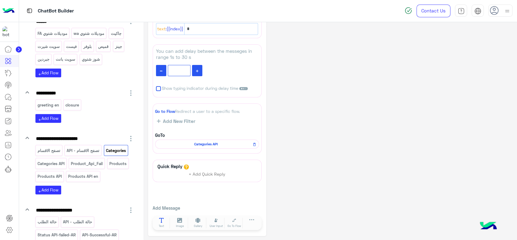
click at [163, 222] on button "Text" at bounding box center [161, 222] width 17 height 11
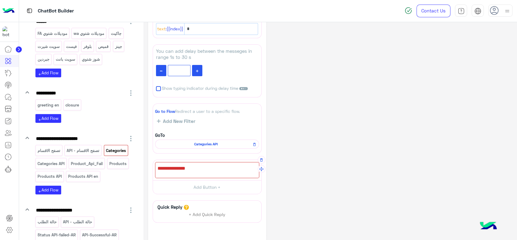
click at [188, 168] on div at bounding box center [207, 170] width 104 height 16
paste textarea "**********"
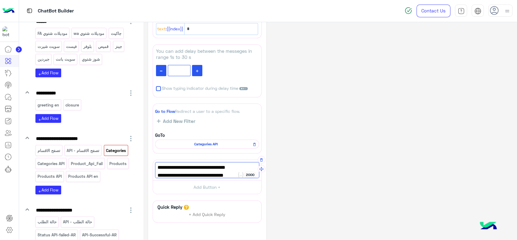
scroll to position [0, 0]
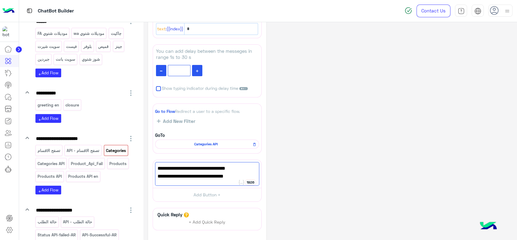
type textarea "**********"
click at [312, 117] on div "**********" at bounding box center [330, 97] width 364 height 372
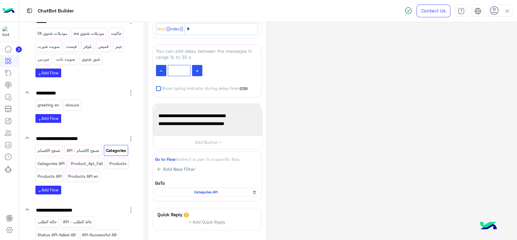
drag, startPoint x: 262, startPoint y: 169, endPoint x: 263, endPoint y: 116, distance: 52.7
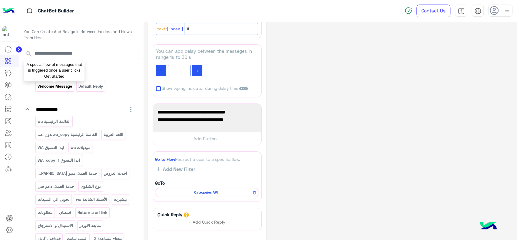
click at [64, 87] on p "Welcome Message" at bounding box center [54, 86] width 35 height 7
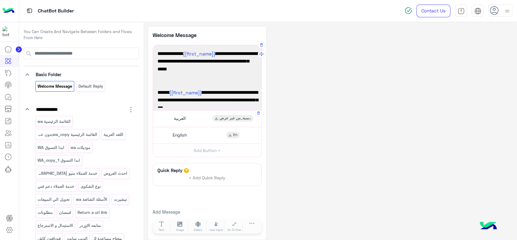
click at [197, 111] on div "العربية القائمة الرئسية_من غير عرض Button Title ******* 73 العربية Select butto…" at bounding box center [207, 118] width 108 height 16
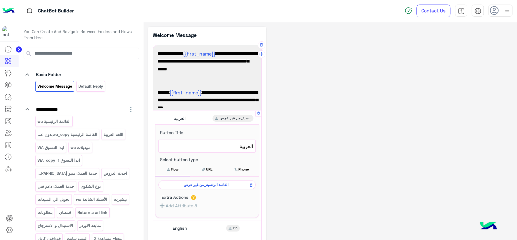
click at [193, 186] on span "القائمة الرئسية_من غير عرض" at bounding box center [206, 184] width 88 height 5
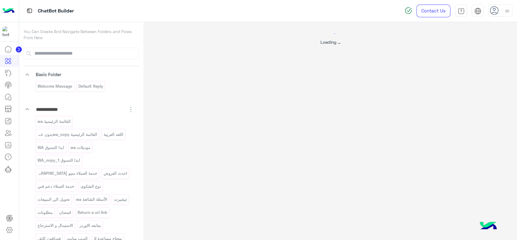
select select "*"
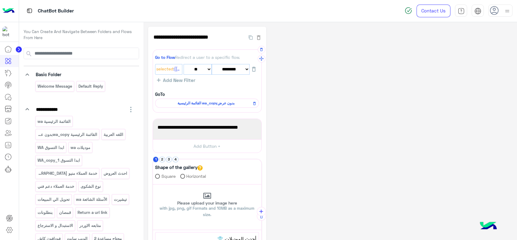
click at [214, 105] on span "القائمة الرئيسية wa_copyبدون عرض" at bounding box center [205, 102] width 95 height 5
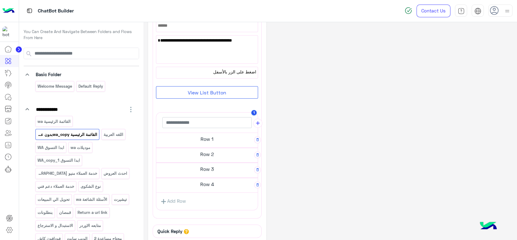
scroll to position [55, 0]
click at [213, 136] on h5 "Row 1" at bounding box center [206, 138] width 101 height 12
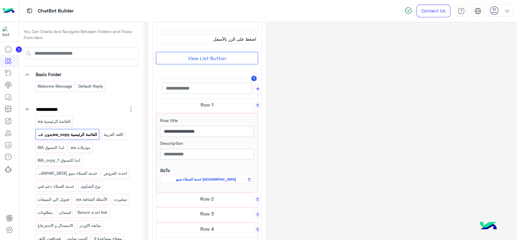
scroll to position [87, 0]
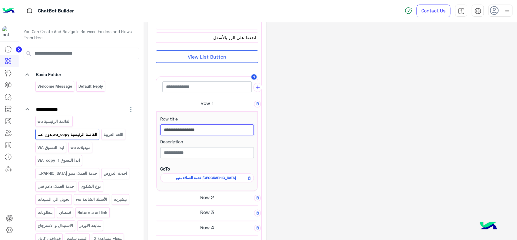
click at [191, 130] on input "**********" at bounding box center [207, 129] width 94 height 11
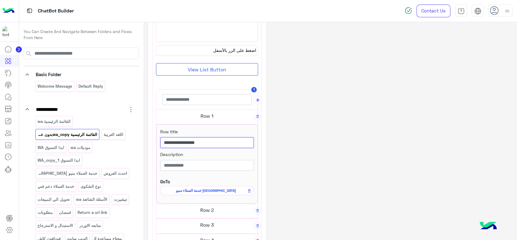
scroll to position [186, 0]
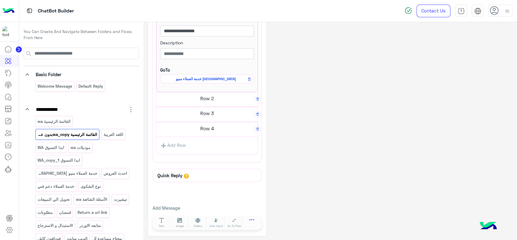
click at [252, 219] on icon at bounding box center [251, 221] width 5 height 5
click at [237, 204] on span "List Messages" at bounding box center [232, 205] width 28 height 5
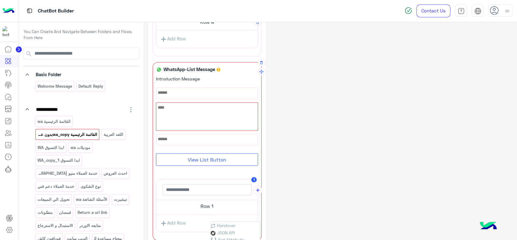
scroll to position [293, 0]
click at [201, 185] on input "text" at bounding box center [206, 188] width 89 height 11
paste input "**********"
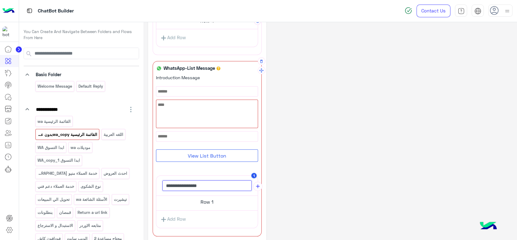
type input "**********"
click at [209, 202] on h5 "Row 1" at bounding box center [206, 201] width 101 height 12
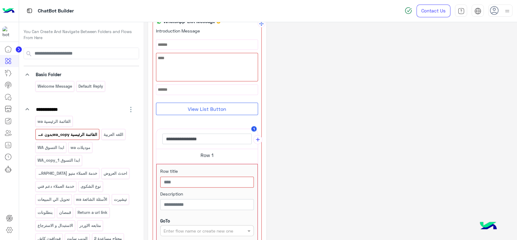
scroll to position [339, 0]
click at [230, 138] on input "**********" at bounding box center [206, 139] width 89 height 11
click at [324, 93] on div "**********" at bounding box center [330, 16] width 364 height 656
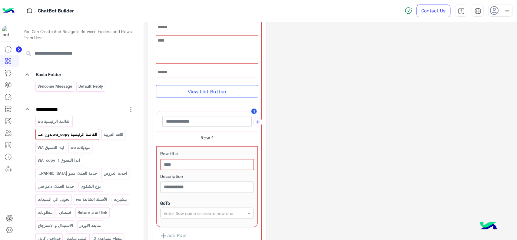
scroll to position [358, 0]
click at [217, 163] on input "text" at bounding box center [207, 163] width 94 height 11
paste input "**********"
type input "**********"
click at [204, 210] on input "text" at bounding box center [197, 212] width 67 height 6
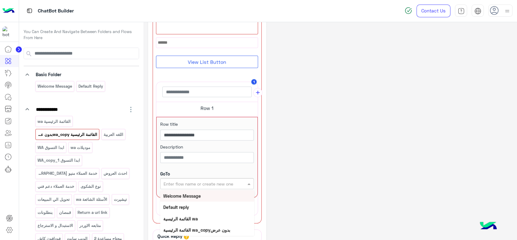
scroll to position [394, 0]
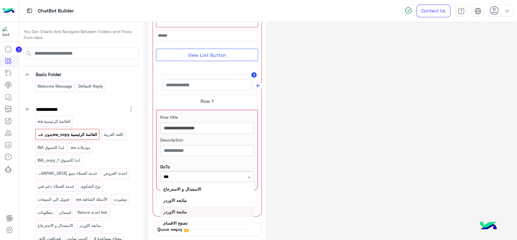
type input "****"
click at [201, 189] on div "تصفح الاقسام" at bounding box center [207, 188] width 94 height 11
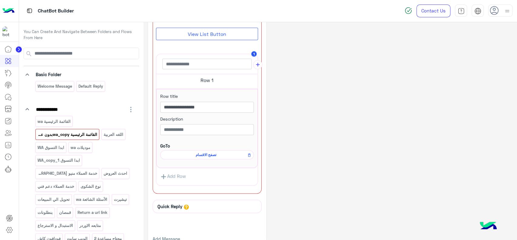
scroll to position [415, 0]
click at [179, 173] on link "Add Row" at bounding box center [173, 175] width 34 height 11
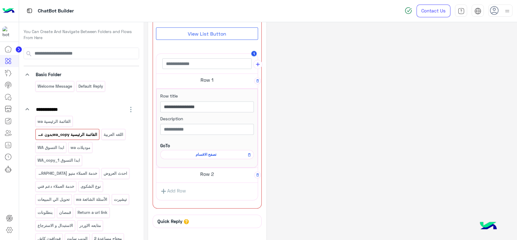
click at [201, 173] on h5 "Row 2" at bounding box center [206, 173] width 101 height 12
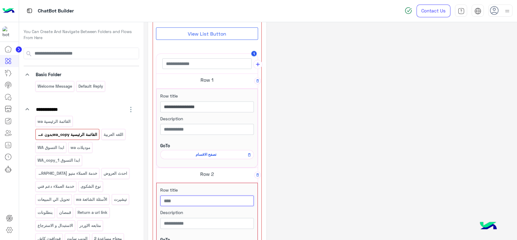
click at [176, 197] on input "text" at bounding box center [207, 200] width 94 height 11
paste input "**********"
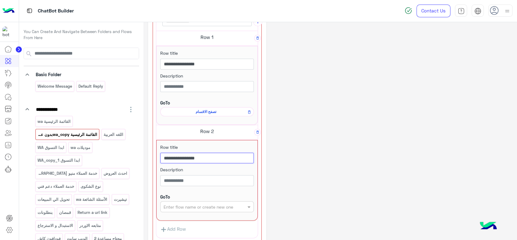
scroll to position [458, 0]
type input "**********"
click at [206, 203] on input "text" at bounding box center [197, 206] width 67 height 6
type input "****"
click at [201, 217] on b "خدمة العملاء منيو [GEOGRAPHIC_DATA]" at bounding box center [199, 217] width 73 height 5
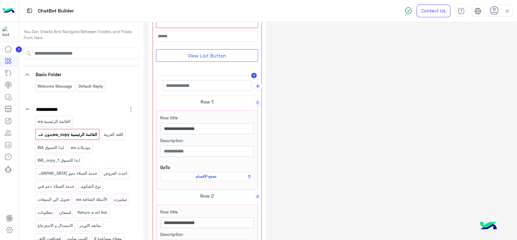
scroll to position [392, 0]
click at [227, 112] on div "**********" at bounding box center [206, 150] width 101 height 79
click at [222, 101] on h5 "Row 1" at bounding box center [206, 102] width 101 height 12
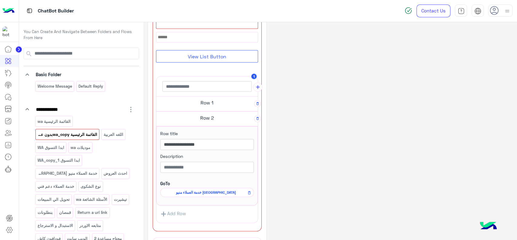
click at [220, 118] on h5 "Row 2" at bounding box center [206, 117] width 101 height 12
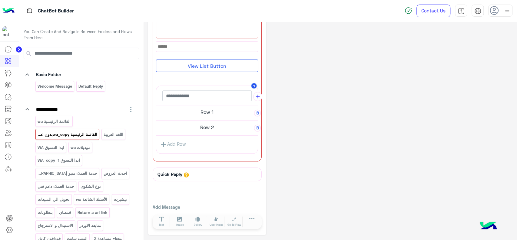
scroll to position [381, 0]
click at [179, 142] on link "Add Row" at bounding box center [173, 145] width 34 height 11
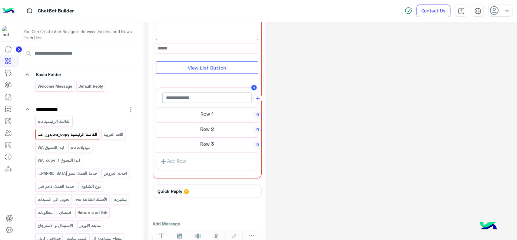
scroll to position [392, 0]
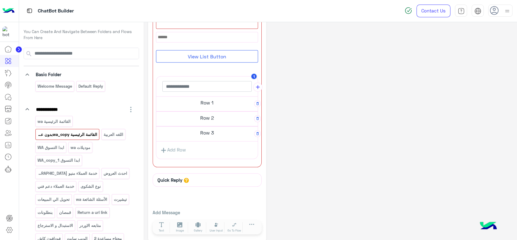
click at [211, 130] on h5 "Row 3" at bounding box center [206, 132] width 101 height 12
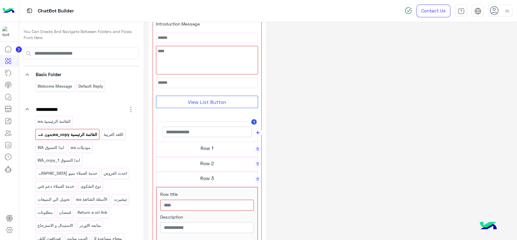
scroll to position [348, 0]
click at [191, 201] on input "text" at bounding box center [207, 203] width 94 height 11
paste input "**********"
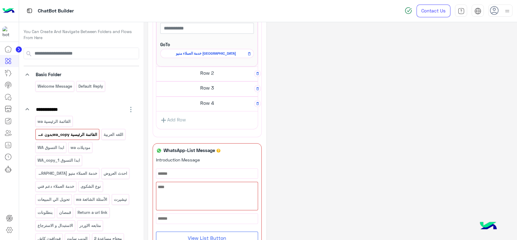
scroll to position [215, 0]
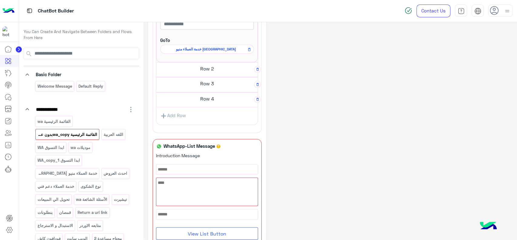
type input "**********"
click at [215, 69] on h5 "Row 2" at bounding box center [206, 68] width 101 height 12
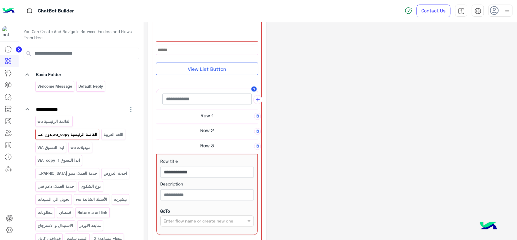
scroll to position [466, 0]
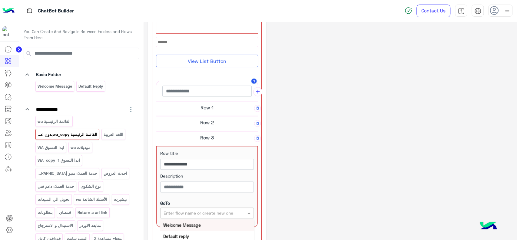
click at [204, 207] on div "Enter flow name or create new one" at bounding box center [207, 212] width 94 height 11
type input "****"
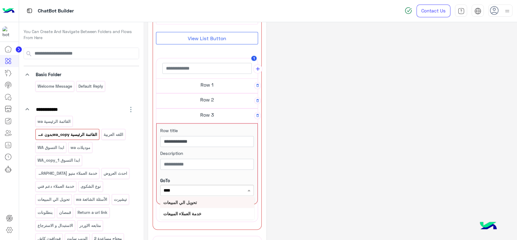
click at [202, 201] on div "تحويل الي المبيعات" at bounding box center [207, 201] width 94 height 11
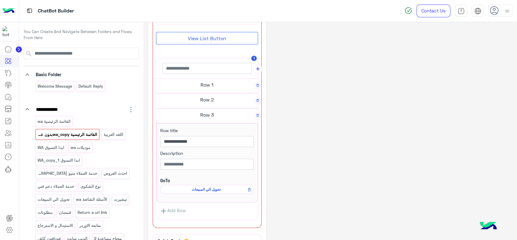
click at [237, 189] on span "تحويل الي المبيعات" at bounding box center [206, 188] width 85 height 5
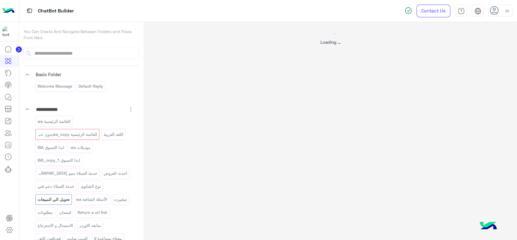
scroll to position [0, 0]
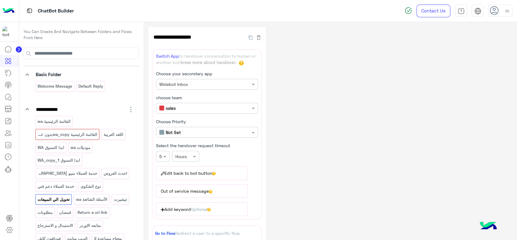
click at [70, 196] on p "تحويل الي المبيعات" at bounding box center [53, 199] width 33 height 7
click at [73, 137] on p "القائمة الرئيسية wa_copyبدون عرض" at bounding box center [67, 134] width 61 height 7
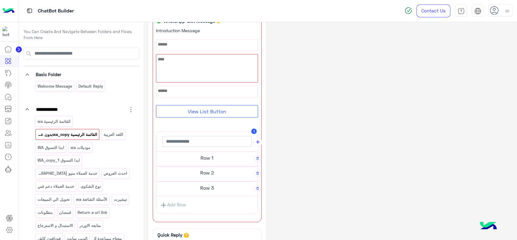
scroll to position [291, 0]
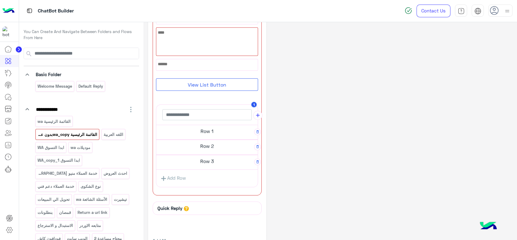
click at [199, 164] on h5 "Row 3" at bounding box center [206, 161] width 101 height 12
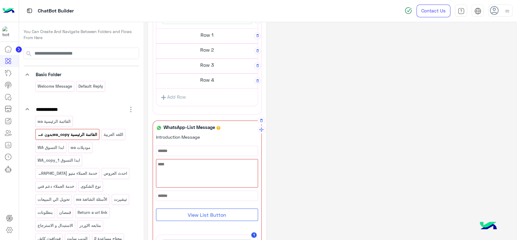
scroll to position [150, 0]
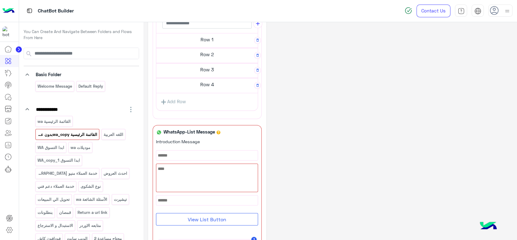
click at [207, 88] on h5 "Row 4" at bounding box center [206, 84] width 101 height 12
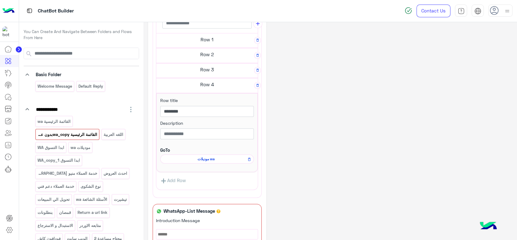
click at [216, 68] on h5 "Row 3" at bounding box center [206, 69] width 101 height 12
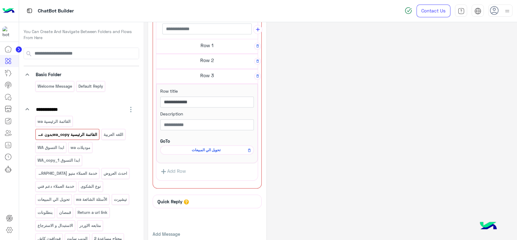
scroll to position [532, 0]
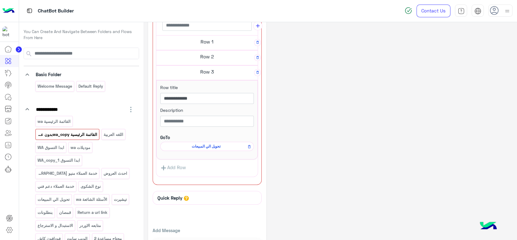
click at [182, 163] on link "Add Row" at bounding box center [173, 167] width 34 height 11
click at [201, 166] on h5 "Row 4" at bounding box center [206, 165] width 101 height 12
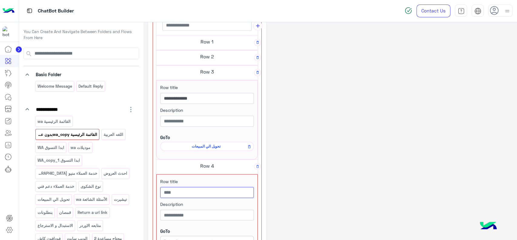
click at [200, 190] on input "text" at bounding box center [207, 192] width 94 height 11
paste input "**********"
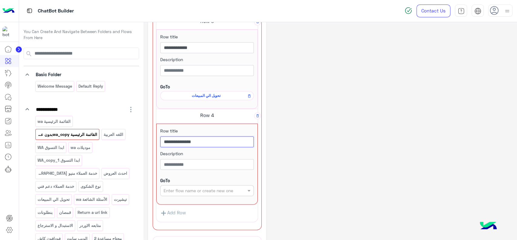
scroll to position [583, 0]
type input "**********"
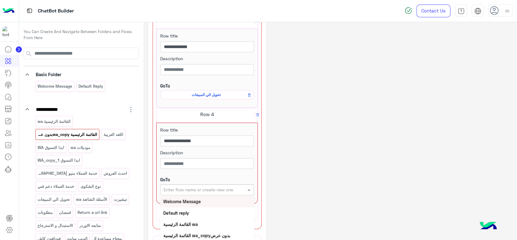
click at [200, 190] on div "Enter flow name or create new one" at bounding box center [199, 189] width 70 height 6
type input "**"
click at [197, 198] on b "الأسئلة الشائعة wa" at bounding box center [180, 200] width 34 height 5
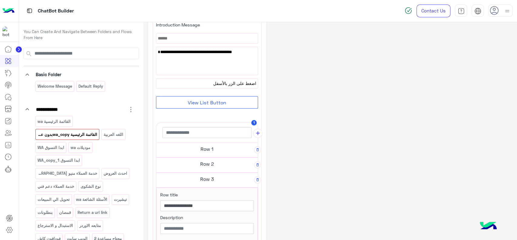
scroll to position [38, 0]
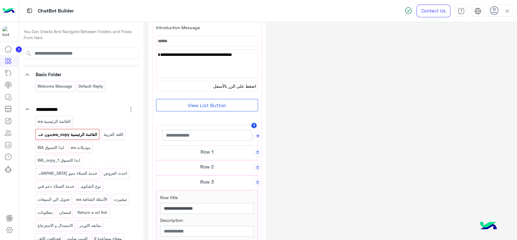
click at [220, 60] on div "برجاء اختيار المناسب ليك من القائمة الاتية🛒👀" at bounding box center [206, 64] width 101 height 28
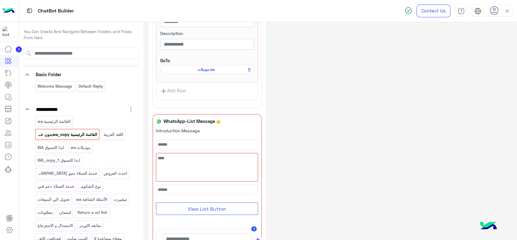
scroll to position [319, 0]
click at [194, 158] on div at bounding box center [206, 166] width 101 height 28
paste textarea "**********"
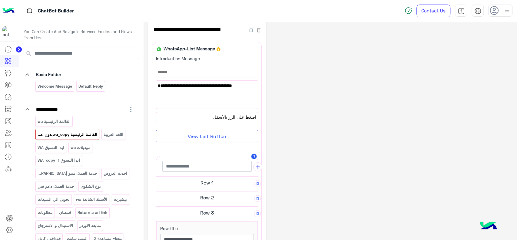
scroll to position [0, 0]
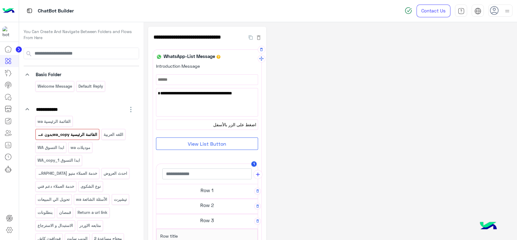
type textarea "**********"
click at [227, 126] on span "اضغط على الزر بالأسفل" at bounding box center [207, 124] width 98 height 7
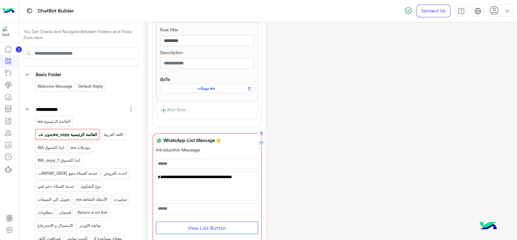
scroll to position [305, 0]
click at [206, 203] on div at bounding box center [206, 208] width 101 height 10
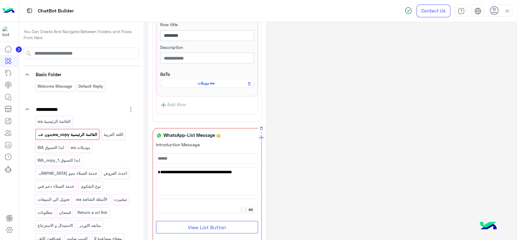
scroll to position [300, 0]
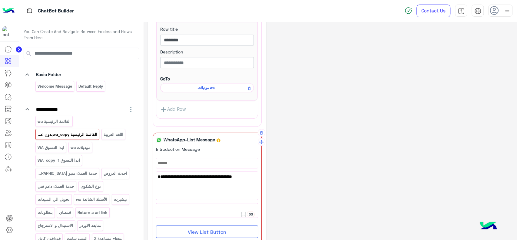
paste textarea "**********"
type textarea "**********"
click at [326, 151] on div "**********" at bounding box center [330, 156] width 364 height 861
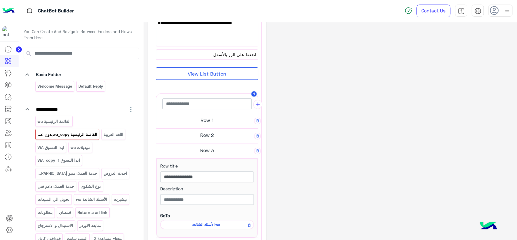
scroll to position [0, 0]
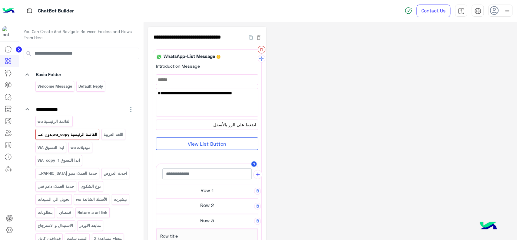
click at [261, 48] on icon "button" at bounding box center [261, 49] width 2 height 3
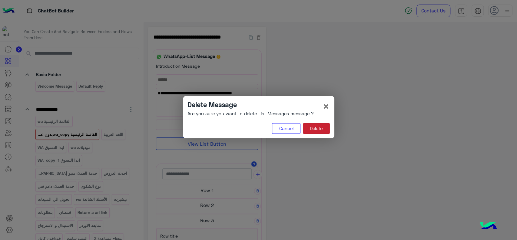
click at [317, 127] on button "Delete" at bounding box center [316, 128] width 27 height 11
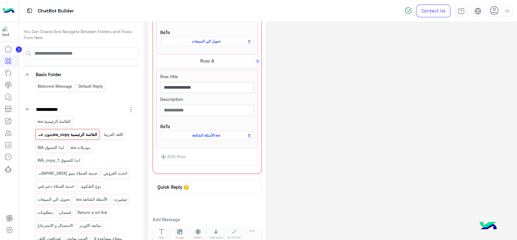
scroll to position [253, 0]
click at [223, 63] on h5 "Row 4" at bounding box center [206, 60] width 101 height 12
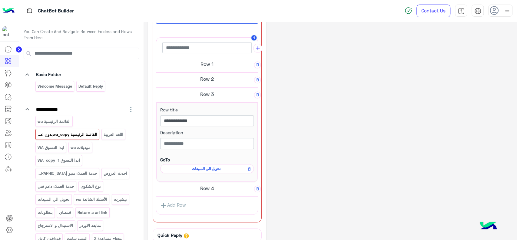
scroll to position [125, 0]
click at [223, 95] on h5 "Row 3" at bounding box center [206, 94] width 101 height 12
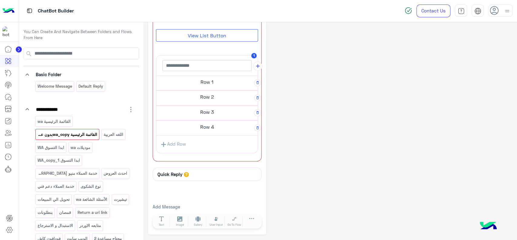
scroll to position [107, 0]
click at [293, 93] on div "**********" at bounding box center [330, 78] width 364 height 316
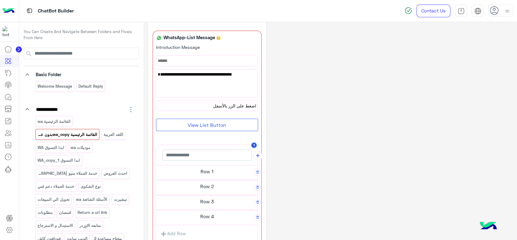
scroll to position [14, 0]
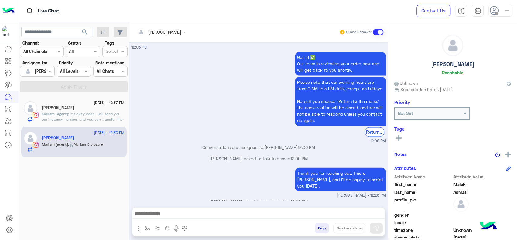
scroll to position [696, 0]
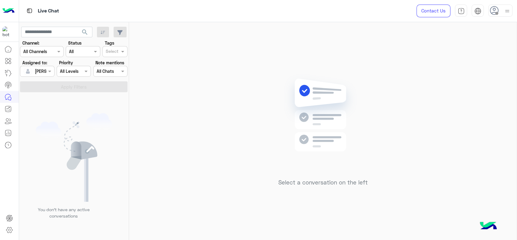
click at [8, 11] on img at bounding box center [8, 11] width 12 height 13
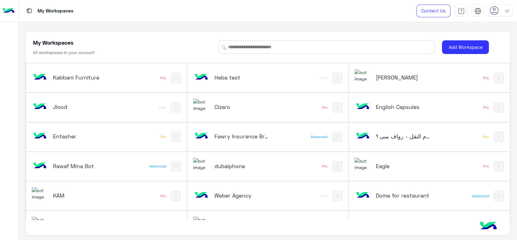
click at [367, 167] on img at bounding box center [362, 163] width 16 height 13
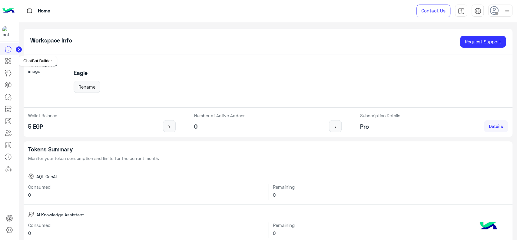
click at [12, 60] on link at bounding box center [8, 61] width 16 height 12
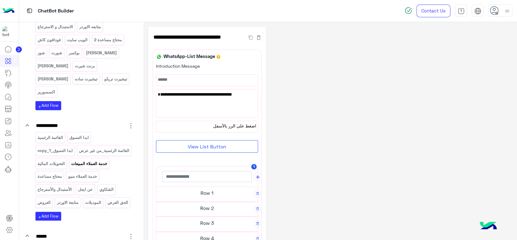
scroll to position [199, 0]
click at [99, 146] on p "القائمة الرئسية_من غير عرض" at bounding box center [104, 149] width 51 height 7
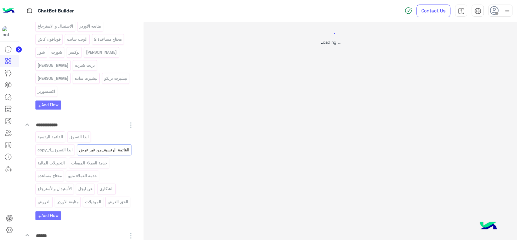
select select "*"
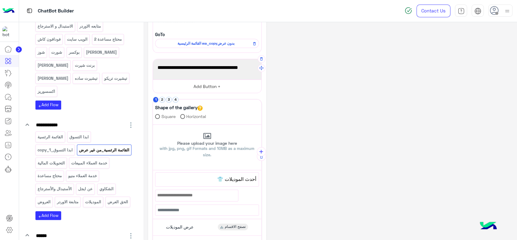
scroll to position [61, 0]
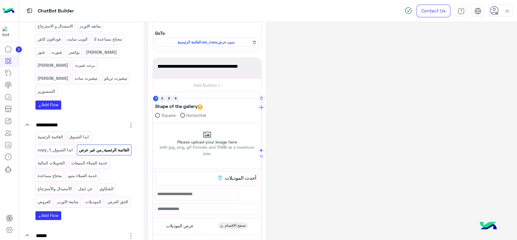
click at [216, 180] on span "أحدث الموديلات 👕" at bounding box center [207, 178] width 98 height 8
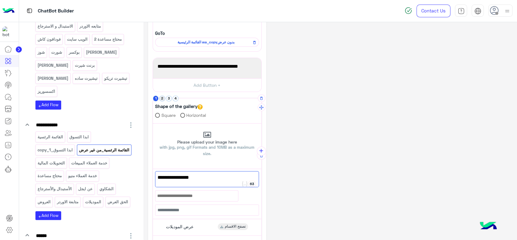
click at [161, 96] on button "2" at bounding box center [162, 98] width 6 height 6
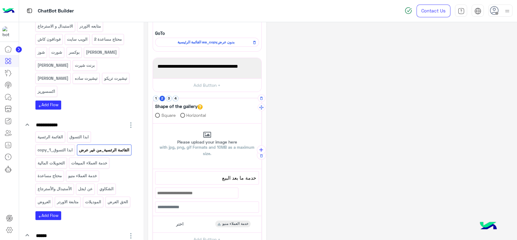
click at [218, 183] on div "خدمة ما بعد البيع" at bounding box center [206, 177] width 103 height 13
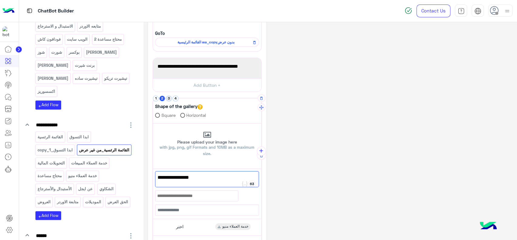
click at [168, 96] on button "3" at bounding box center [169, 98] width 6 height 6
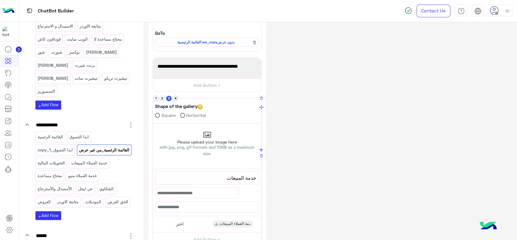
click at [228, 178] on span "خدمة المبيعات" at bounding box center [207, 178] width 98 height 8
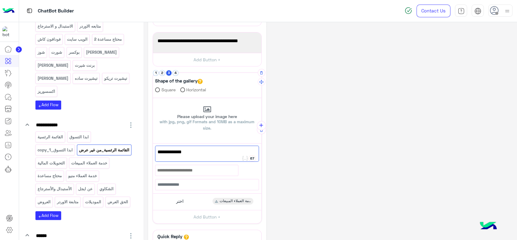
scroll to position [104, 0]
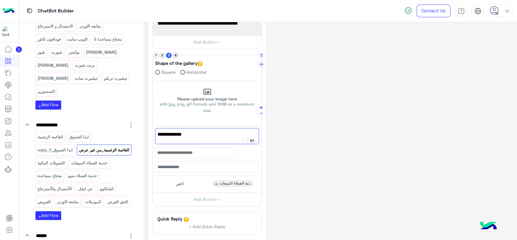
click at [175, 55] on button "4" at bounding box center [176, 55] width 6 height 6
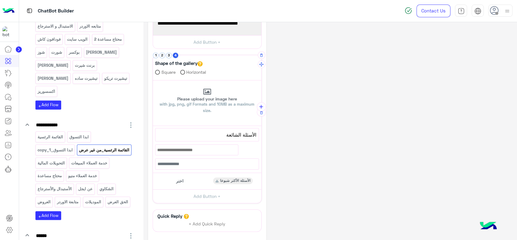
click at [237, 132] on span "الأسئلة الشائعة" at bounding box center [207, 135] width 98 height 8
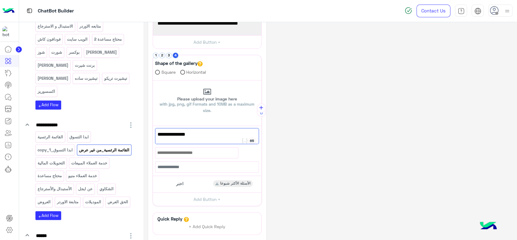
click at [283, 134] on div "**********" at bounding box center [330, 105] width 364 height 365
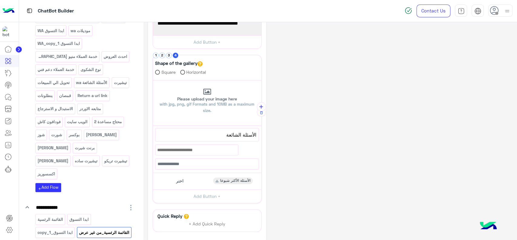
scroll to position [0, 0]
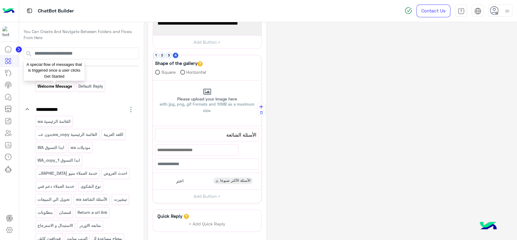
click at [62, 88] on p "Welcome Message" at bounding box center [54, 86] width 35 height 7
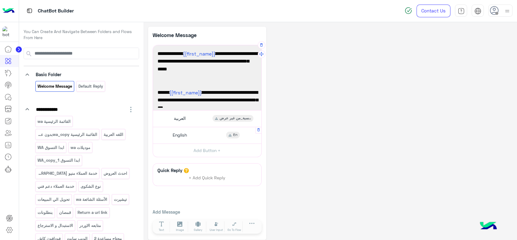
click at [195, 137] on div "English En" at bounding box center [207, 135] width 104 height 12
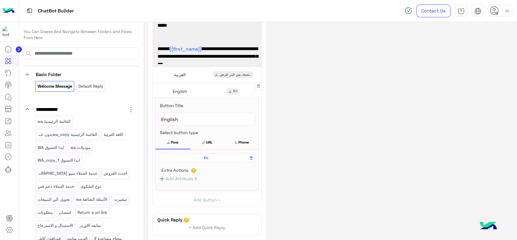
scroll to position [44, 0]
click at [199, 158] on span "En" at bounding box center [206, 157] width 88 height 5
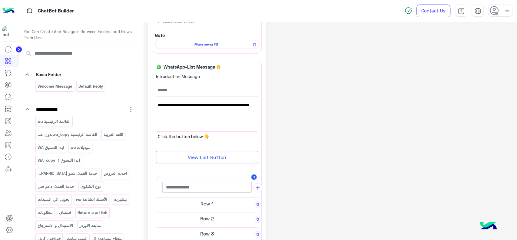
scroll to position [0, 0]
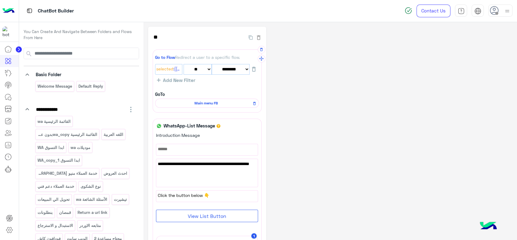
click at [208, 104] on span "Main menu FB" at bounding box center [205, 102] width 95 height 5
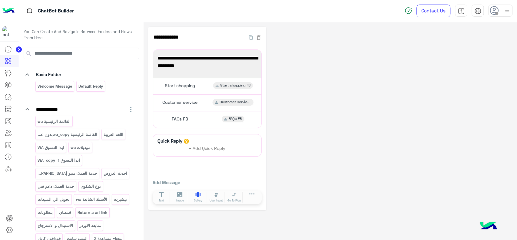
click at [194, 195] on button "Gallery" at bounding box center [198, 196] width 17 height 11
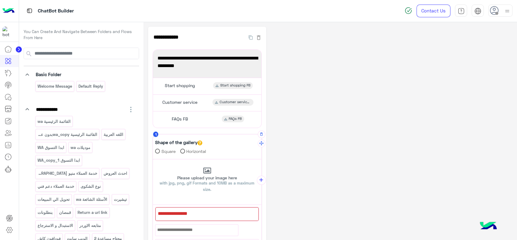
click at [184, 211] on div at bounding box center [206, 214] width 103 height 14
paste textarea "**********"
paste textarea "***"
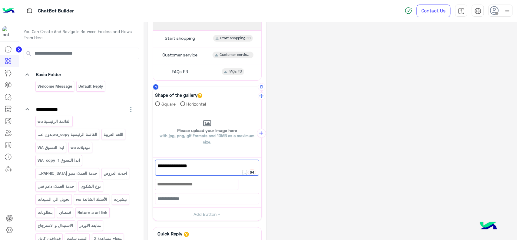
scroll to position [48, 0]
type textarea "**********"
click at [213, 215] on button "Add Button +" at bounding box center [207, 214] width 108 height 14
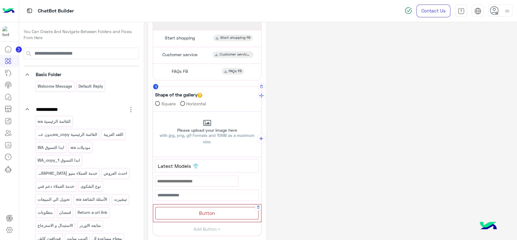
click at [212, 212] on span "Button" at bounding box center [207, 213] width 16 height 6
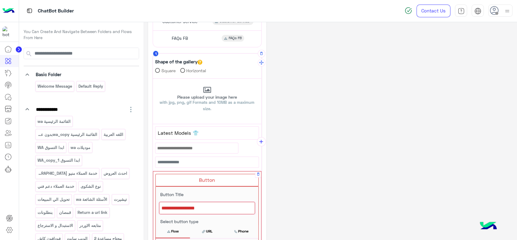
scroll to position [84, 0]
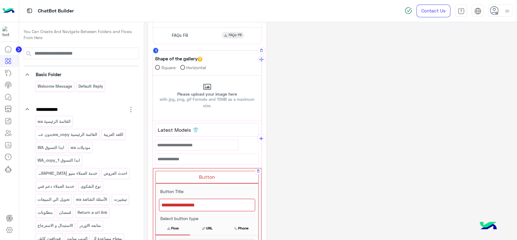
click at [202, 202] on div at bounding box center [207, 204] width 96 height 13
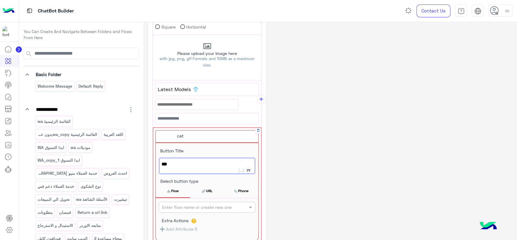
scroll to position [125, 0]
type textarea "*"
drag, startPoint x: 190, startPoint y: 88, endPoint x: 157, endPoint y: 86, distance: 33.1
click at [158, 86] on span "Latest Models 👕" at bounding box center [207, 88] width 98 height 8
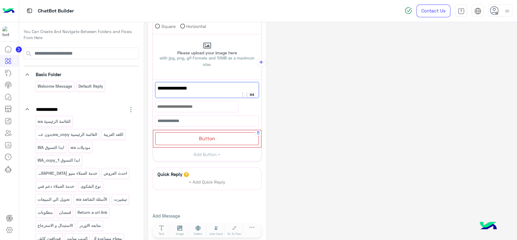
click at [196, 136] on div "Button" at bounding box center [206, 138] width 103 height 12
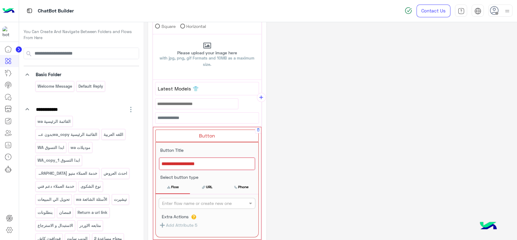
click at [188, 161] on div at bounding box center [207, 163] width 96 height 13
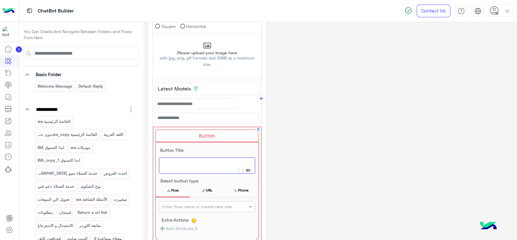
paste textarea "**********"
type textarea "**********"
click at [188, 203] on input "text" at bounding box center [197, 206] width 70 height 6
type input "***"
click at [184, 213] on div "Categories" at bounding box center [207, 218] width 97 height 11
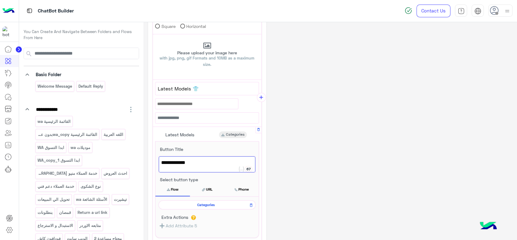
click at [298, 158] on div "**********" at bounding box center [330, 119] width 364 height 434
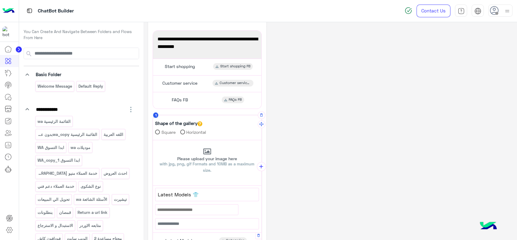
scroll to position [18, 0]
click at [259, 168] on icon "add" at bounding box center [261, 167] width 6 height 6
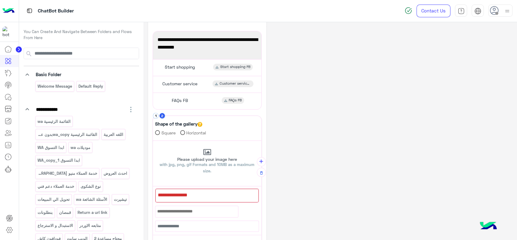
click at [189, 191] on div at bounding box center [206, 195] width 103 height 14
paste textarea "**********"
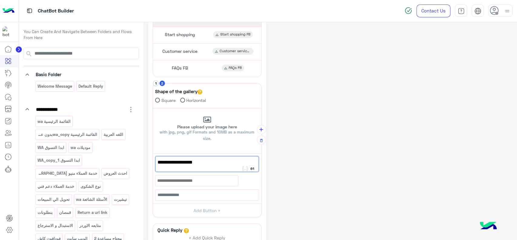
scroll to position [51, 0]
type textarea "**********"
click at [201, 207] on button "Add Button +" at bounding box center [207, 210] width 108 height 14
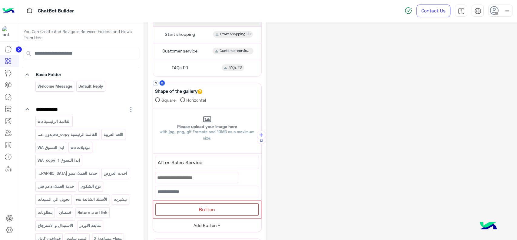
click at [201, 207] on span "Button" at bounding box center [207, 209] width 16 height 6
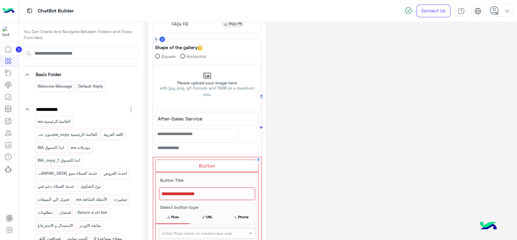
scroll to position [96, 0]
click at [201, 196] on div at bounding box center [207, 192] width 96 height 13
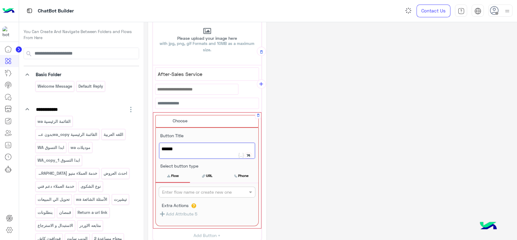
type textarea "******"
click at [200, 196] on div "Enter flow name or create new one Extra Actions Add Attribute 5" at bounding box center [207, 204] width 103 height 43
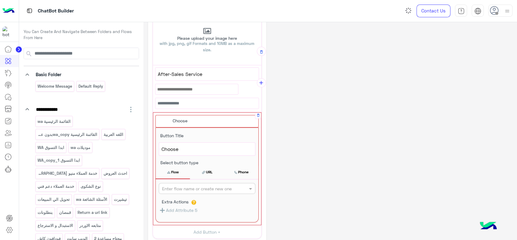
scroll to position [138, 0]
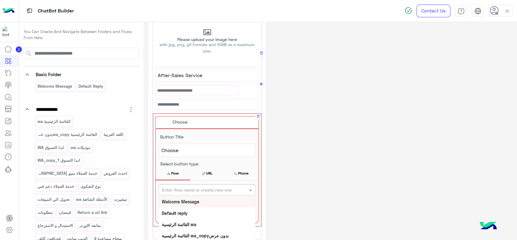
click at [200, 190] on input "text" at bounding box center [197, 189] width 70 height 6
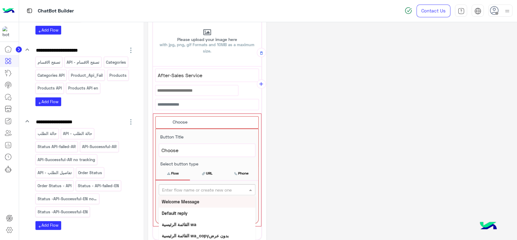
scroll to position [1058, 0]
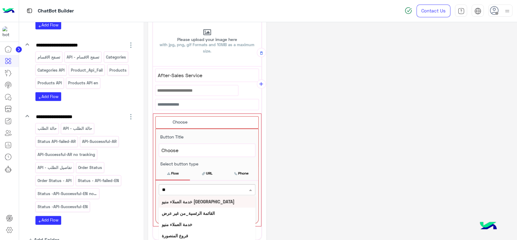
type input "***"
click at [174, 213] on b "خدمة العملاء منيو" at bounding box center [177, 212] width 31 height 5
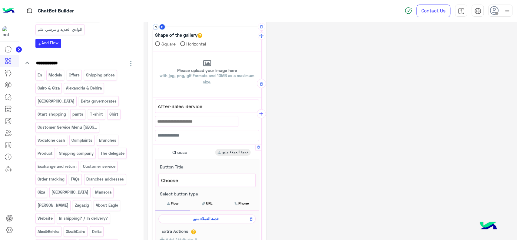
scroll to position [124, 0]
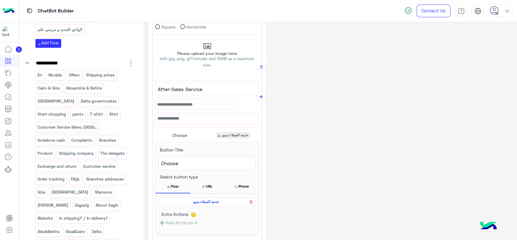
click at [250, 201] on icon at bounding box center [251, 201] width 4 height 7
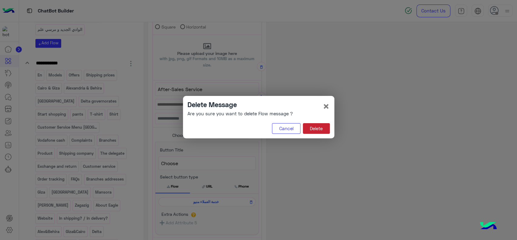
click at [321, 127] on button "Delete" at bounding box center [316, 128] width 27 height 11
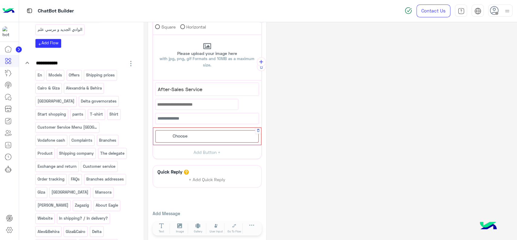
click at [211, 136] on div "Choose" at bounding box center [206, 136] width 103 height 12
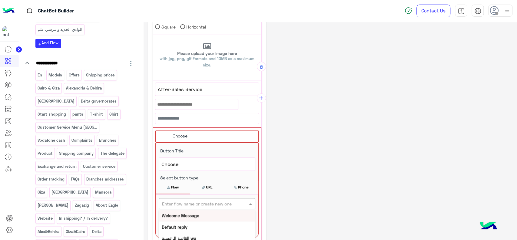
click at [194, 205] on div "Enter flow name or create new one" at bounding box center [197, 203] width 70 height 6
type input "***"
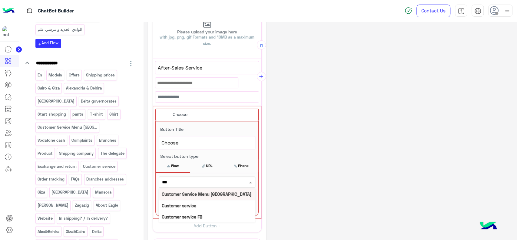
scroll to position [148, 0]
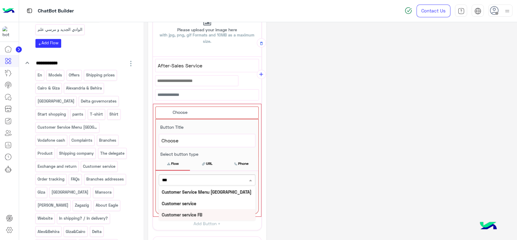
click at [192, 212] on b "Customer service FB" at bounding box center [182, 214] width 41 height 5
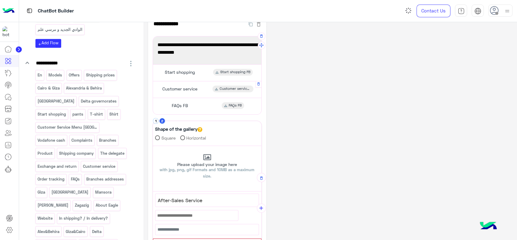
scroll to position [11, 0]
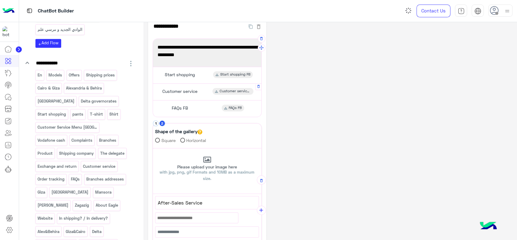
click at [228, 94] on div "Customer service Customer service FB" at bounding box center [207, 92] width 104 height 12
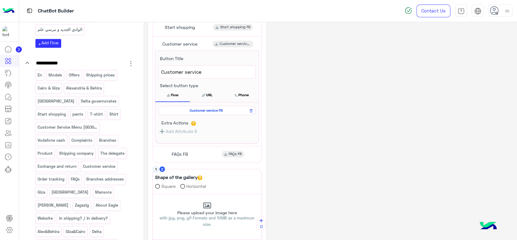
scroll to position [58, 0]
click at [313, 123] on div "**********" at bounding box center [330, 183] width 364 height 430
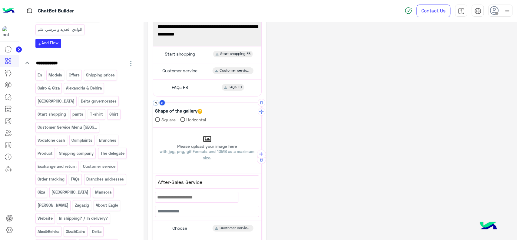
scroll to position [31, 0]
click at [259, 151] on icon "add" at bounding box center [261, 154] width 6 height 6
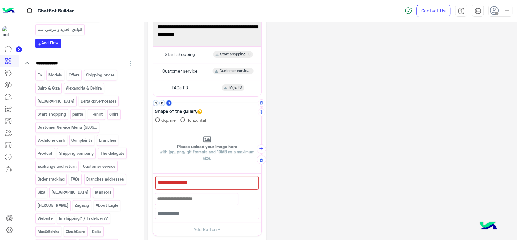
click at [197, 178] on div at bounding box center [206, 183] width 103 height 14
paste textarea "**********"
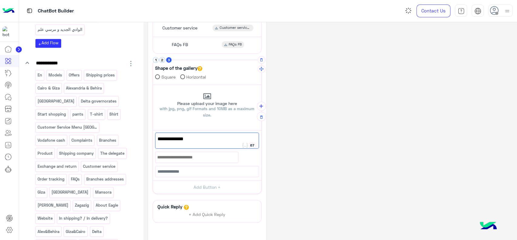
scroll to position [76, 0]
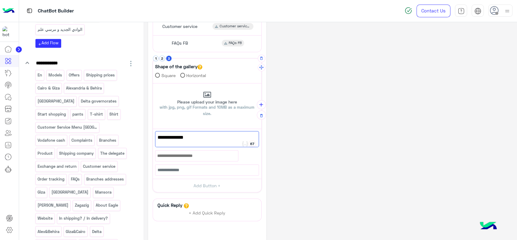
type textarea "**********"
click at [201, 185] on button "Add Button +" at bounding box center [207, 185] width 108 height 14
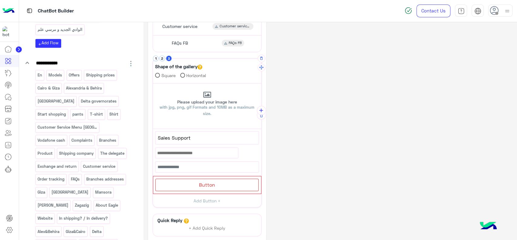
click at [201, 185] on span "Button" at bounding box center [207, 184] width 16 height 6
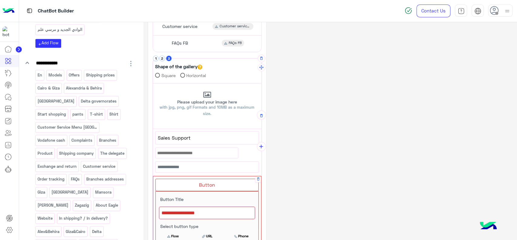
click at [188, 210] on div at bounding box center [207, 212] width 96 height 13
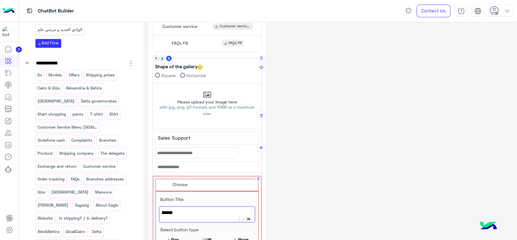
scroll to position [119, 0]
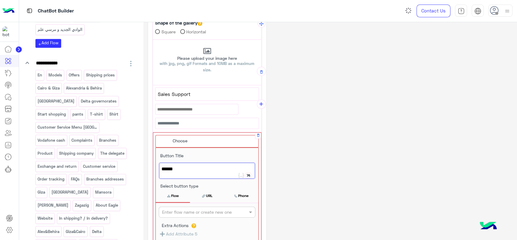
type textarea "******"
click at [188, 210] on input "text" at bounding box center [197, 212] width 70 height 6
type input "***"
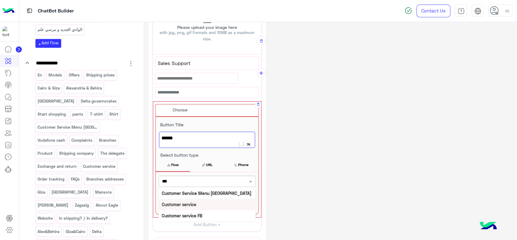
click at [188, 205] on b "Customer service" at bounding box center [179, 203] width 35 height 5
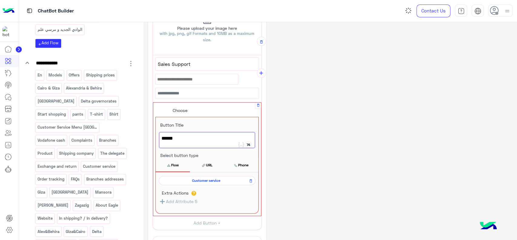
scroll to position [149, 0]
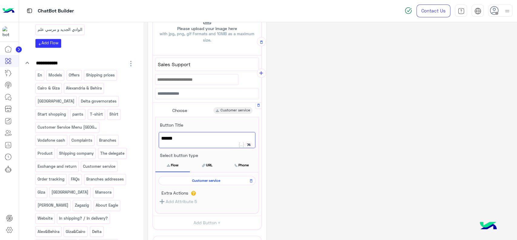
click at [208, 181] on span "Customer service" at bounding box center [206, 179] width 88 height 5
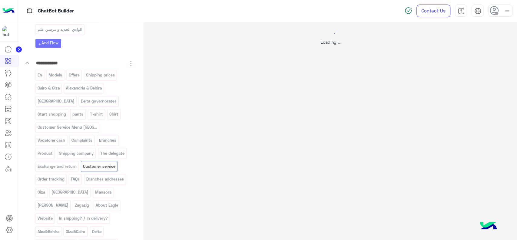
scroll to position [0, 0]
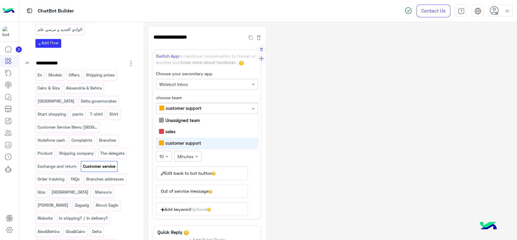
click at [191, 109] on input "text" at bounding box center [196, 108] width 75 height 6
click at [181, 130] on div "sales" at bounding box center [207, 131] width 102 height 11
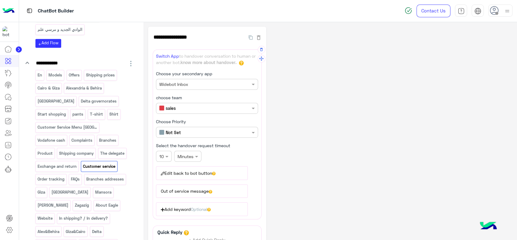
click at [326, 92] on div "**********" at bounding box center [330, 164] width 364 height 275
click at [42, 71] on p "En" at bounding box center [39, 74] width 5 height 7
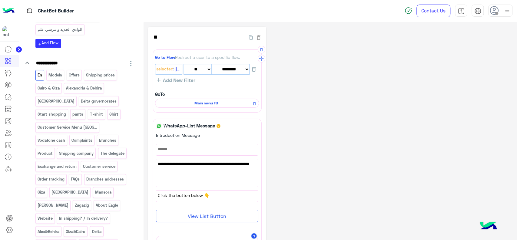
click at [214, 104] on span "Main menu FB" at bounding box center [205, 102] width 95 height 5
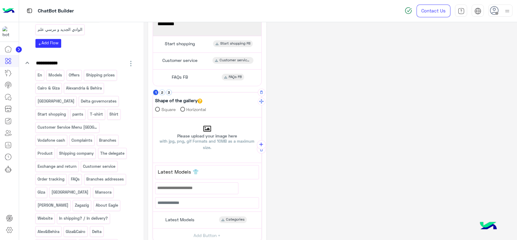
scroll to position [41, 0]
click at [164, 91] on button "2" at bounding box center [162, 93] width 6 height 6
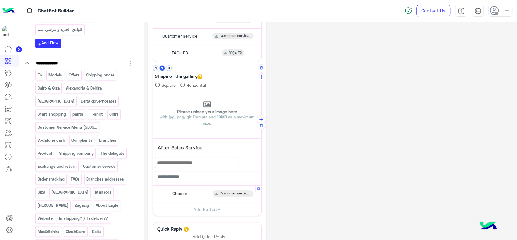
click at [200, 196] on div "Choose Customer service FB" at bounding box center [207, 194] width 104 height 12
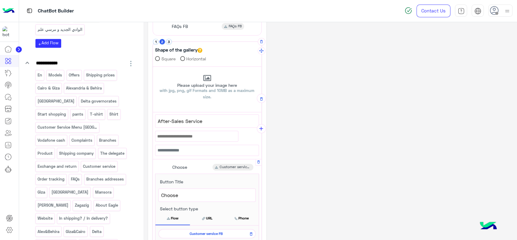
scroll to position [104, 0]
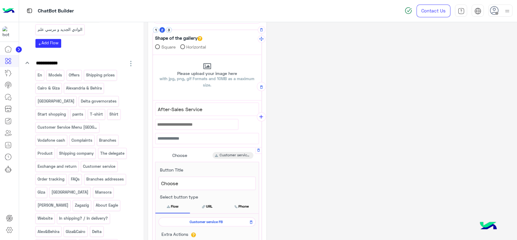
click at [200, 219] on span "Customer service FB" at bounding box center [206, 221] width 88 height 5
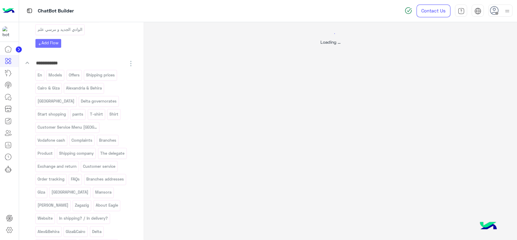
scroll to position [0, 0]
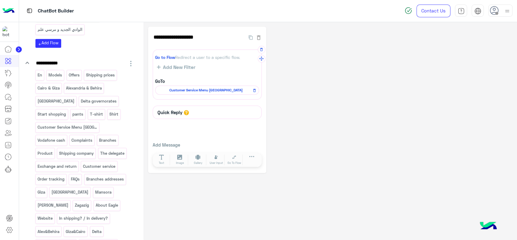
click at [216, 91] on span "Customer Service Menu [GEOGRAPHIC_DATA]" at bounding box center [205, 89] width 95 height 5
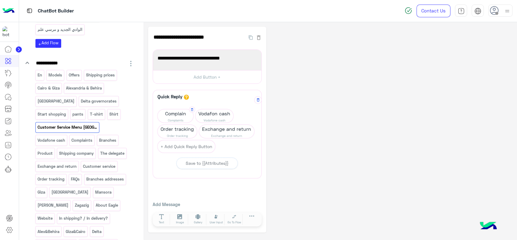
click at [177, 118] on span "Complaints" at bounding box center [175, 119] width 36 height 5
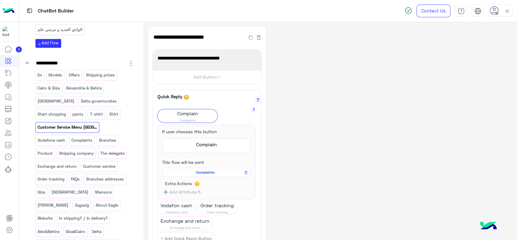
click at [198, 171] on span "Complaints" at bounding box center [205, 171] width 80 height 5
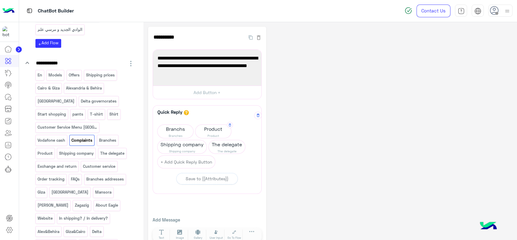
click at [212, 134] on span "Product" at bounding box center [213, 135] width 36 height 5
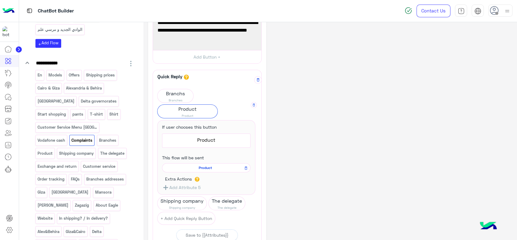
scroll to position [36, 0]
click at [213, 166] on span "Product" at bounding box center [205, 166] width 80 height 5
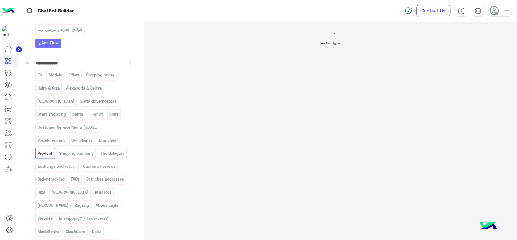
scroll to position [0, 0]
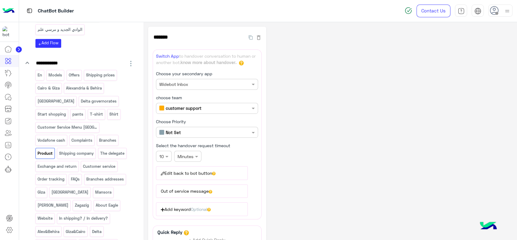
click at [294, 87] on div "**********" at bounding box center [330, 164] width 364 height 275
click at [190, 157] on div "× Minutes" at bounding box center [185, 156] width 16 height 6
click at [187, 190] on div "Days" at bounding box center [187, 190] width 27 height 11
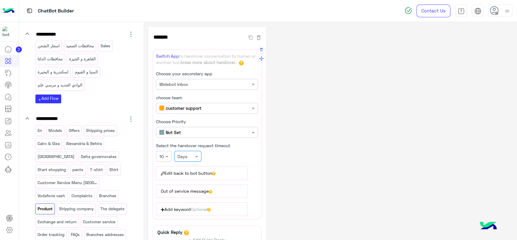
scroll to position [517, 0]
click at [41, 127] on p "En" at bounding box center [39, 130] width 5 height 7
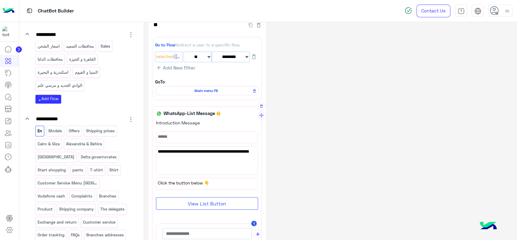
scroll to position [13, 0]
click at [191, 90] on span "Main menu FB" at bounding box center [205, 90] width 95 height 5
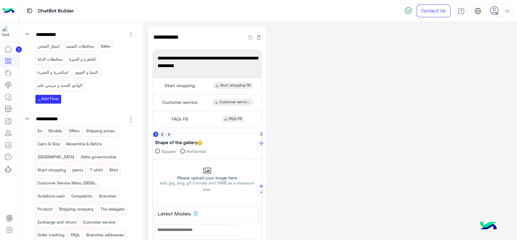
scroll to position [7, 0]
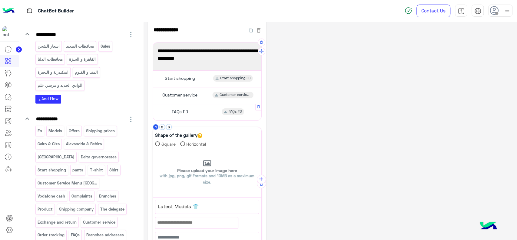
click at [187, 112] on span "FAQs FB" at bounding box center [180, 111] width 16 height 5
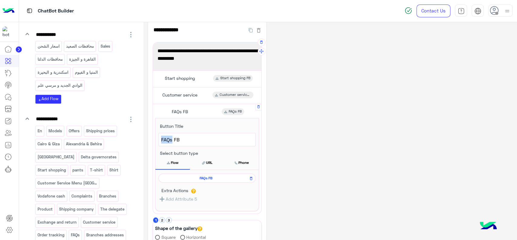
drag, startPoint x: 172, startPoint y: 140, endPoint x: 162, endPoint y: 140, distance: 10.6
click at [162, 140] on span "FAQs FB" at bounding box center [207, 139] width 92 height 8
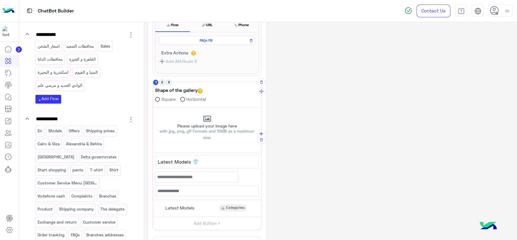
scroll to position [153, 0]
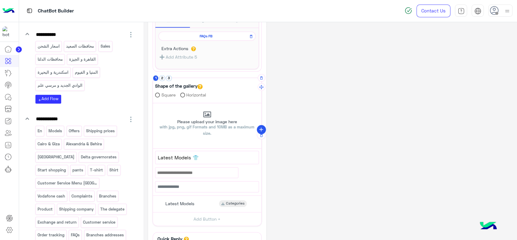
click at [260, 126] on icon "add" at bounding box center [261, 129] width 6 height 6
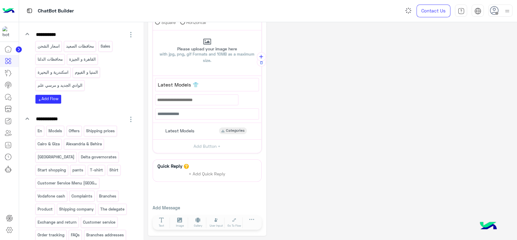
scroll to position [112, 0]
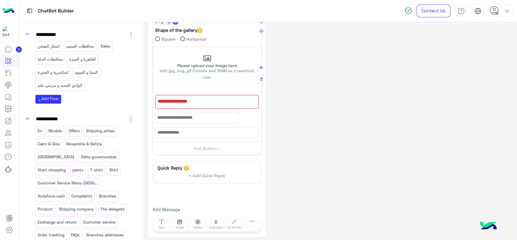
click at [202, 101] on div at bounding box center [206, 102] width 103 height 14
paste textarea "****"
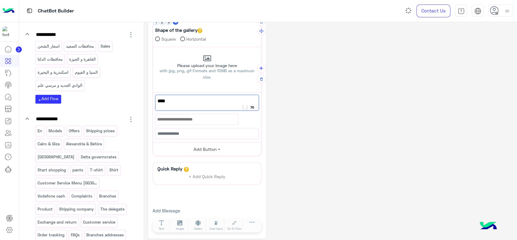
type textarea "****"
click at [200, 146] on button "Add Button +" at bounding box center [207, 149] width 108 height 14
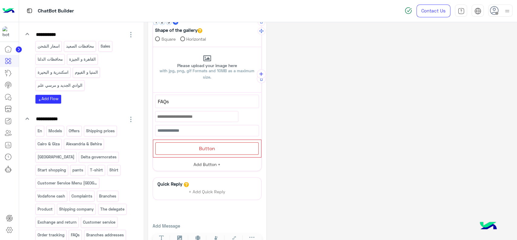
click at [200, 146] on span "Button" at bounding box center [207, 148] width 16 height 6
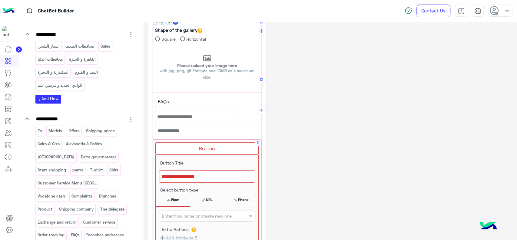
click at [183, 181] on div at bounding box center [207, 176] width 96 height 13
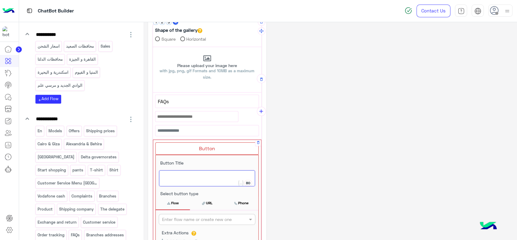
paste textarea "****"
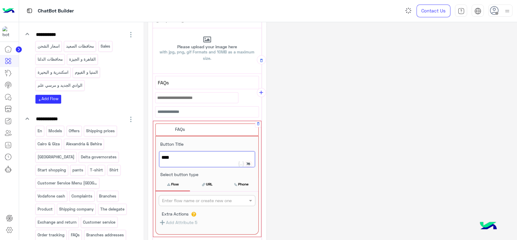
scroll to position [134, 0]
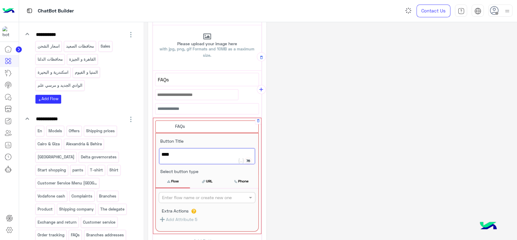
type textarea "****"
click at [183, 194] on input "text" at bounding box center [197, 197] width 70 height 6
paste input "****"
type input "****"
click at [178, 218] on div "FAQs FB" at bounding box center [207, 220] width 97 height 11
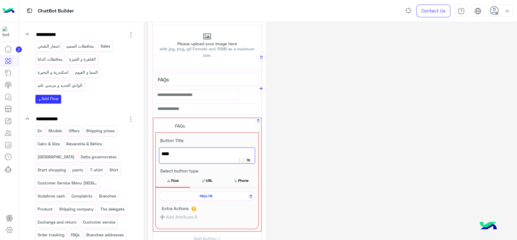
click at [308, 129] on div "**********" at bounding box center [330, 110] width 364 height 435
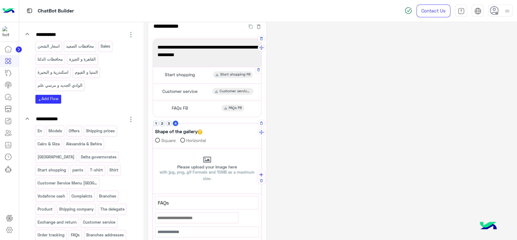
scroll to position [0, 0]
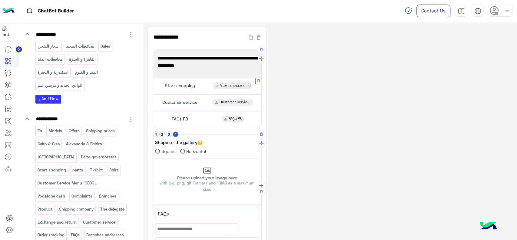
click at [256, 80] on icon "button" at bounding box center [258, 80] width 4 height 4
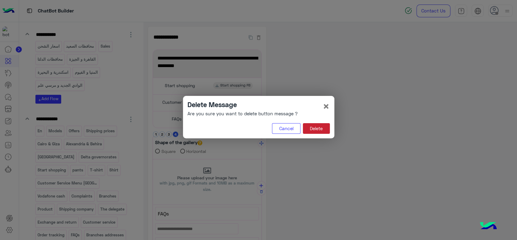
click at [312, 131] on button "Delete" at bounding box center [316, 128] width 27 height 11
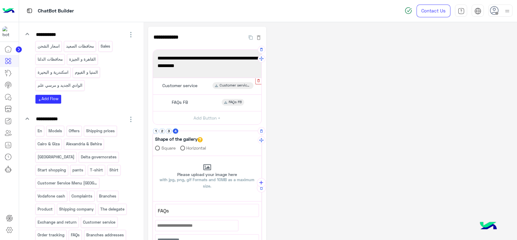
click at [259, 81] on icon "button" at bounding box center [258, 80] width 4 height 4
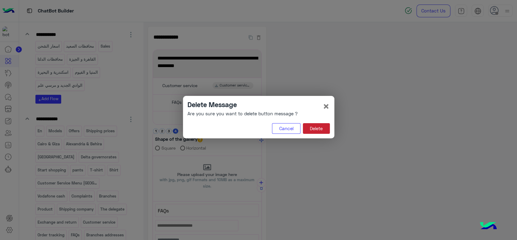
click at [313, 128] on button "Delete" at bounding box center [316, 128] width 27 height 11
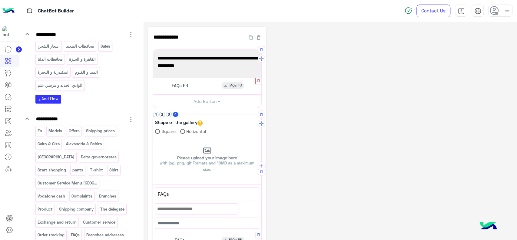
click at [258, 82] on icon "button" at bounding box center [258, 80] width 4 height 4
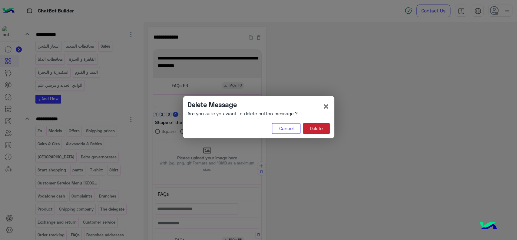
click at [309, 127] on button "Delete" at bounding box center [316, 128] width 27 height 11
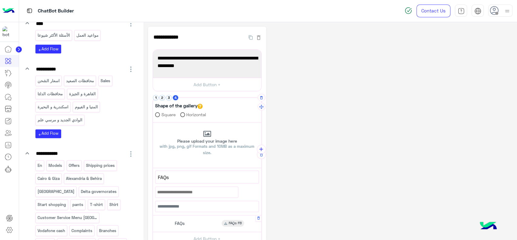
scroll to position [486, 0]
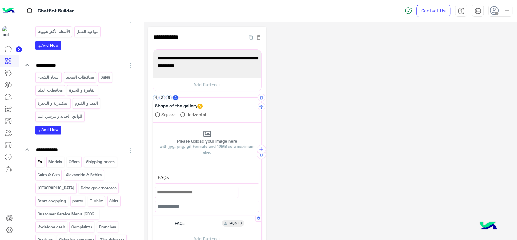
click at [42, 156] on div "En" at bounding box center [39, 161] width 9 height 11
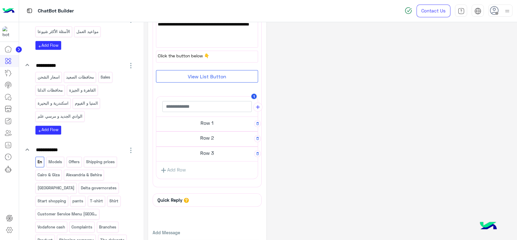
click at [185, 120] on h5 "Row 1" at bounding box center [206, 123] width 101 height 12
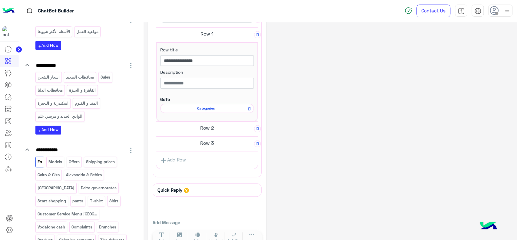
scroll to position [223, 0]
click at [191, 132] on h5 "Row 2" at bounding box center [206, 129] width 101 height 12
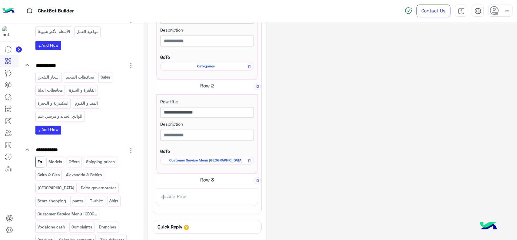
scroll to position [268, 0]
click at [194, 180] on h5 "Row 3" at bounding box center [206, 179] width 101 height 12
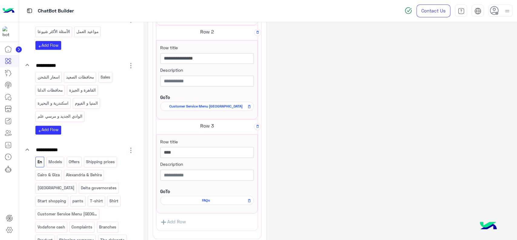
scroll to position [323, 0]
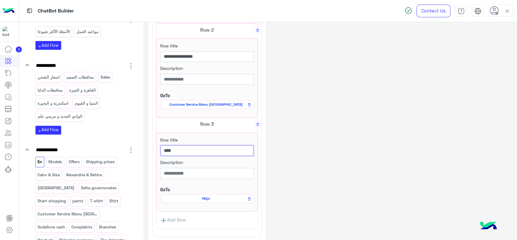
click at [195, 145] on input "****" at bounding box center [207, 150] width 94 height 11
paste input "*********"
type input "**********"
click at [249, 199] on icon at bounding box center [249, 198] width 4 height 7
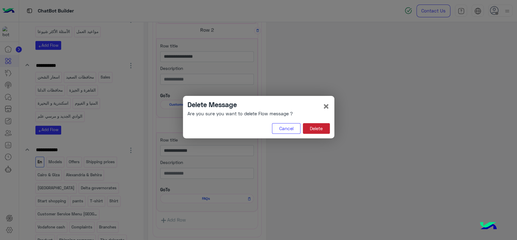
click at [319, 131] on button "Delete" at bounding box center [316, 128] width 27 height 11
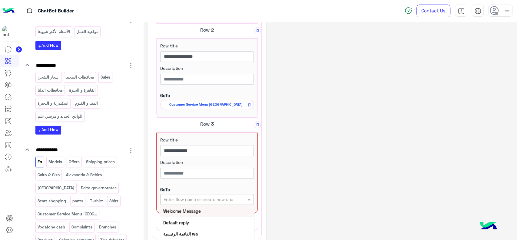
click at [219, 197] on input "text" at bounding box center [197, 199] width 67 height 6
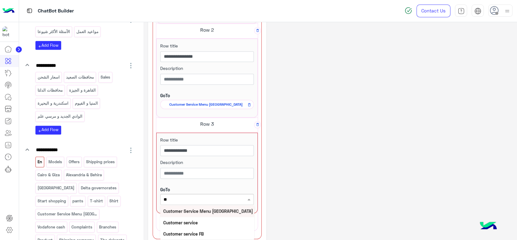
type input "***"
click at [209, 221] on div "Customer service" at bounding box center [207, 221] width 94 height 11
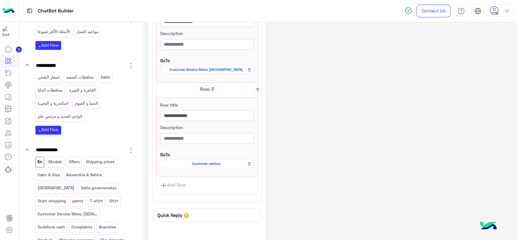
scroll to position [359, 0]
click at [182, 183] on link "Add Row" at bounding box center [173, 184] width 34 height 11
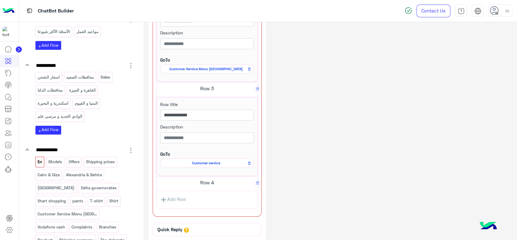
click at [182, 183] on h5 "Row 4" at bounding box center [206, 182] width 101 height 12
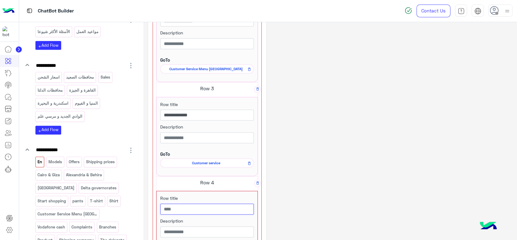
click at [174, 208] on input "text" at bounding box center [207, 208] width 94 height 11
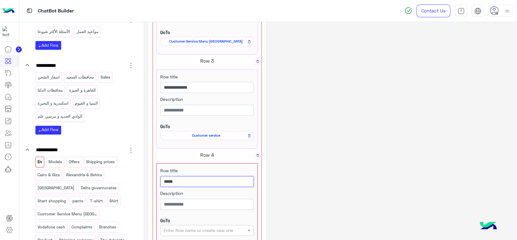
scroll to position [387, 0]
type input "*****"
click at [175, 226] on input "text" at bounding box center [197, 229] width 67 height 6
type input "**"
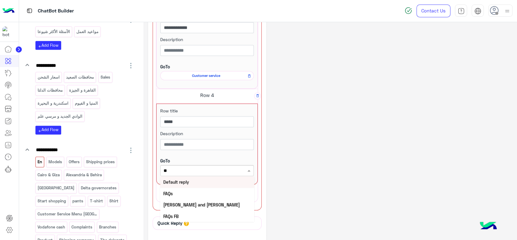
scroll to position [450, 0]
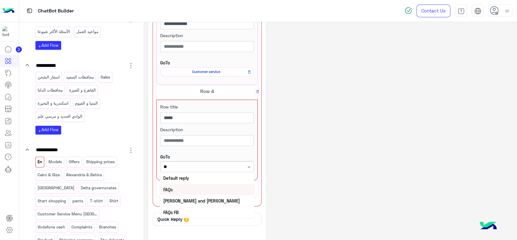
click at [182, 189] on div "FAQs" at bounding box center [207, 188] width 94 height 11
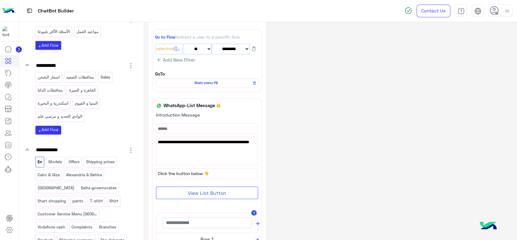
scroll to position [0, 0]
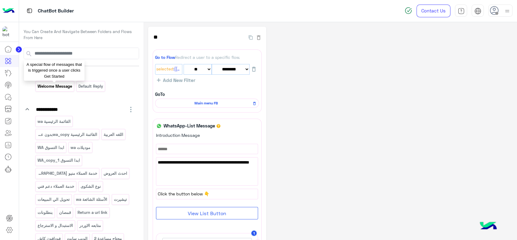
click at [66, 86] on p "Welcome Message" at bounding box center [54, 86] width 35 height 7
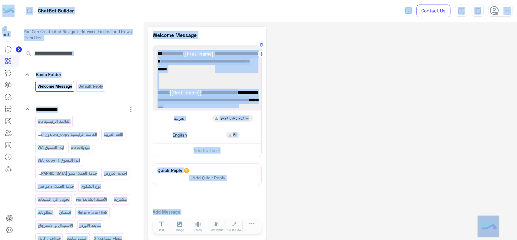
click at [188, 85] on div "اهلا بيك عميلنا العزيز {{first_name}} فى 𝗘agle👋 انا مساعدك الألى الخاص بك من فض…" at bounding box center [207, 77] width 104 height 61
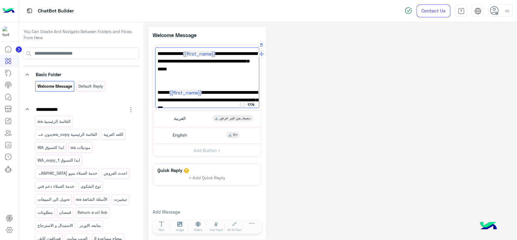
scroll to position [3, 0]
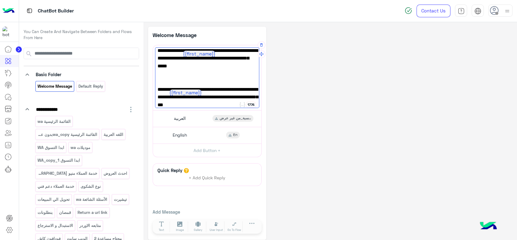
click at [188, 85] on div "اهلا بيك عميلنا العزيز {{first_name}} فى 𝗘agle👋 انا مساعدك الألى الخاص بك من فض…" at bounding box center [207, 77] width 104 height 61
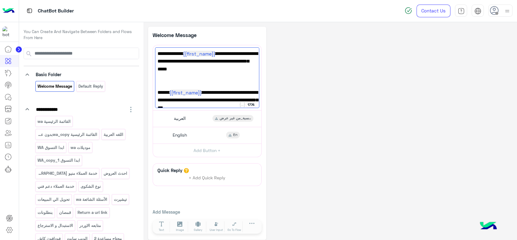
click at [319, 98] on div "**********" at bounding box center [330, 133] width 364 height 213
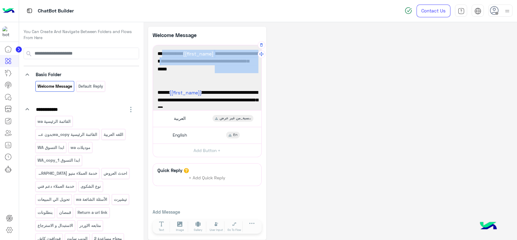
drag, startPoint x: 205, startPoint y: 73, endPoint x: 254, endPoint y: 52, distance: 54.1
click at [254, 52] on div "اهلا بيك عميلنا العزيز {{first_name}} فى 𝗘agle👋 انا مساعدك الألى الخاص بك من فض…" at bounding box center [207, 77] width 104 height 61
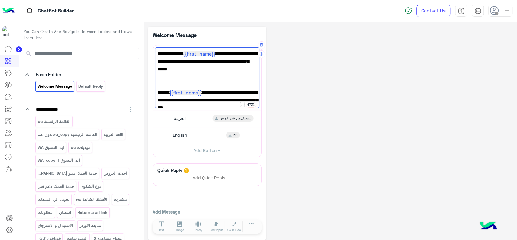
paste textarea "**********"
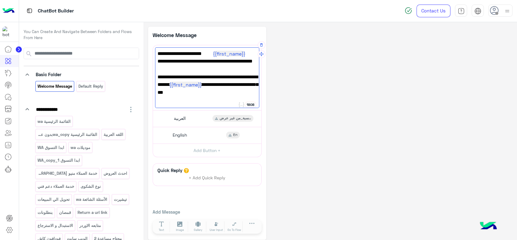
click at [248, 52] on span "مرحبا {{first_name}} ! 👋" at bounding box center [206, 54] width 99 height 8
drag, startPoint x: 245, startPoint y: 55, endPoint x: 253, endPoint y: 55, distance: 8.8
click at [253, 55] on span "مرحبا {{first_name}} ! 👋" at bounding box center [206, 54] width 99 height 8
click at [235, 69] on span "مساعدك الألي من 𝗘agle جاهز. اختار لغتك وخلينا نبدأ!" at bounding box center [206, 64] width 99 height 15
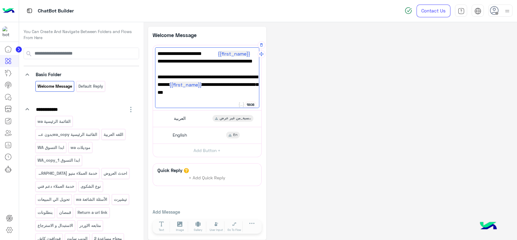
click at [220, 73] on div "اهلًا {{first_name}} ! 👋 مساعدك الألي من 𝗘agle جاهز. اختار لغتك وخلينا نبدأ! 𝐇𝐞…" at bounding box center [207, 77] width 104 height 61
click at [231, 71] on span "مساعدك الألي من 𝗘agle جاهز. اختار لغتك وخلينا نبدأ!" at bounding box center [206, 64] width 99 height 15
paste textarea "**"
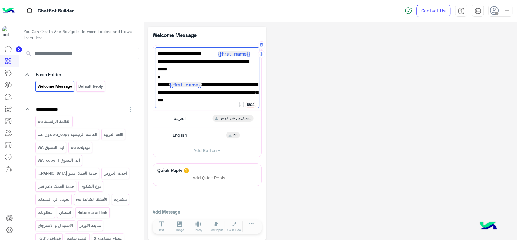
click at [231, 71] on span "مساعدك الألي من 𝗘agle جاهز. اختار لغتك وخلينا نبدأ! 🦅" at bounding box center [206, 64] width 99 height 15
drag, startPoint x: 231, startPoint y: 71, endPoint x: 246, endPoint y: 49, distance: 26.6
click at [246, 49] on div "اهلًا {{first_name}} ! 👋 مساعدك الألي من 𝗘agle جاهز. اختار لغتك وخلينا نبدأ! 🦅 …" at bounding box center [207, 77] width 104 height 61
click at [179, 82] on span "{{first_name}}" at bounding box center [185, 84] width 32 height 6
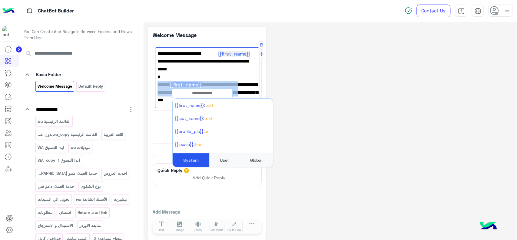
drag, startPoint x: 158, startPoint y: 82, endPoint x: 235, endPoint y: 89, distance: 77.5
click at [235, 89] on span "𝐇𝐞𝐥𝐥𝐨! {{first_name}} I'm your smart assistant for Eagle Please choose the lang…" at bounding box center [206, 92] width 99 height 23
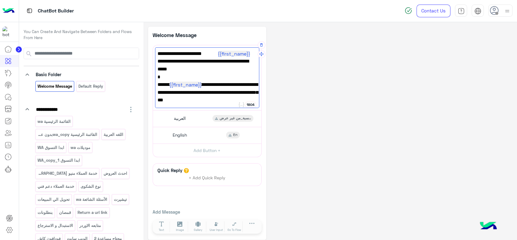
click at [235, 89] on span "𝐇𝐞𝐥𝐥𝐨! {{first_name}} I'm your smart assistant for Eagle Please choose the lang…" at bounding box center [206, 92] width 99 height 23
drag, startPoint x: 235, startPoint y: 97, endPoint x: 158, endPoint y: 84, distance: 78.7
click at [158, 84] on span "𝐇𝐞𝐥𝐥𝐨! {{first_name}} I'm your smart assistant for Eagle Please choose the lang…" at bounding box center [206, 92] width 99 height 23
paste textarea
type textarea "**********"
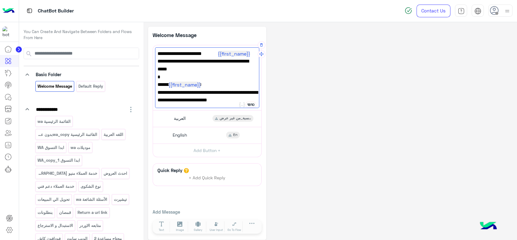
click at [291, 87] on div "**********" at bounding box center [330, 133] width 364 height 213
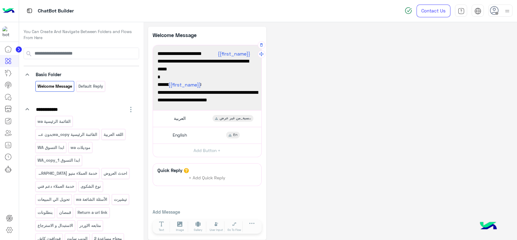
click at [303, 52] on div "**********" at bounding box center [330, 133] width 364 height 213
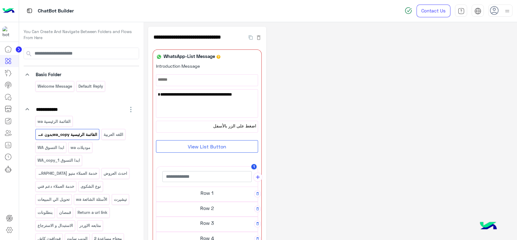
click at [301, 107] on div "**********" at bounding box center [330, 186] width 364 height 319
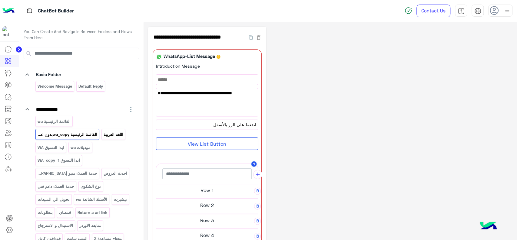
click at [121, 135] on p "اللغه العربية" at bounding box center [113, 134] width 21 height 7
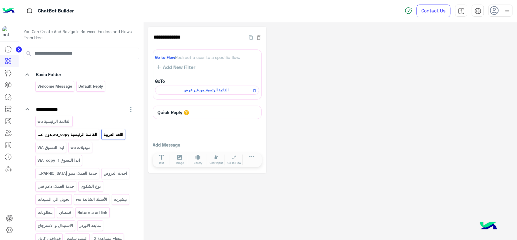
click at [77, 134] on p "القائمة الرئيسية wa_copyبدون عرض" at bounding box center [67, 134] width 61 height 7
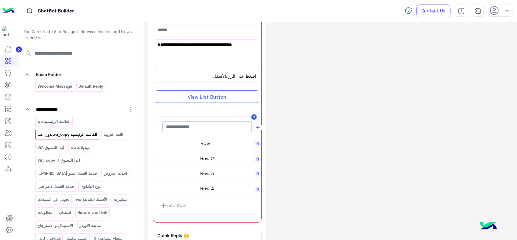
scroll to position [51, 0]
click at [187, 124] on input "text" at bounding box center [206, 125] width 89 height 11
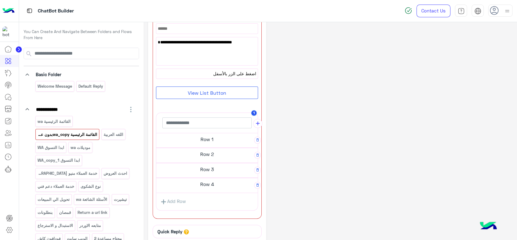
click at [223, 73] on span "اضغط على الزر بالأسفل" at bounding box center [207, 73] width 98 height 7
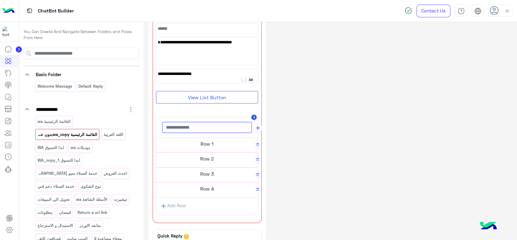
click at [197, 122] on input "text" at bounding box center [206, 127] width 89 height 11
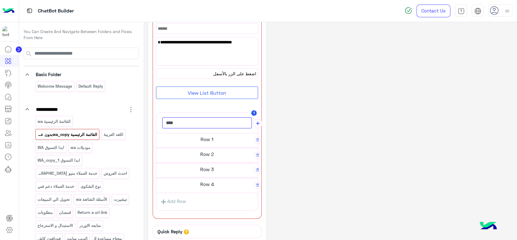
type input "****"
click at [293, 137] on div "**********" at bounding box center [330, 134] width 364 height 316
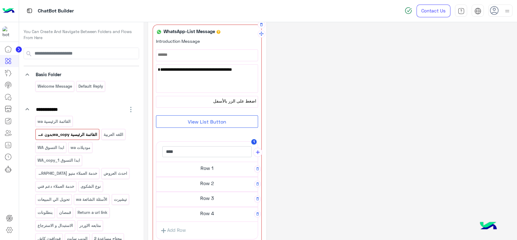
scroll to position [29, 0]
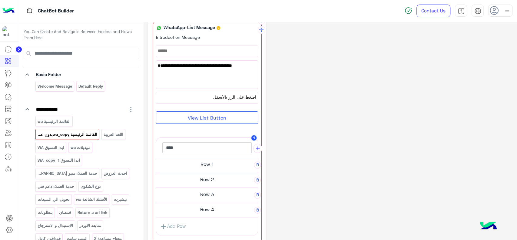
click at [193, 117] on button "View List Button" at bounding box center [207, 117] width 102 height 12
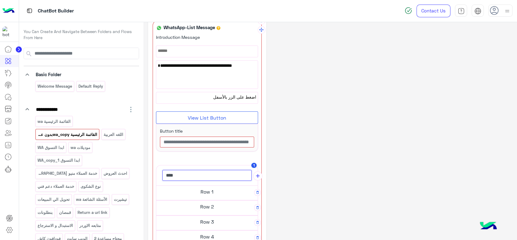
click at [238, 175] on input "****" at bounding box center [206, 175] width 89 height 11
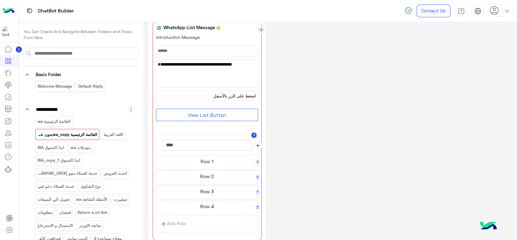
click at [221, 116] on button "View List Button" at bounding box center [207, 114] width 102 height 12
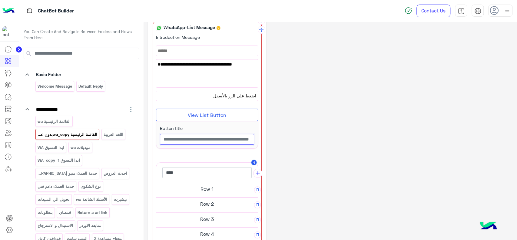
click at [215, 135] on input "text" at bounding box center [207, 139] width 94 height 11
paste input "****"
type input "****"
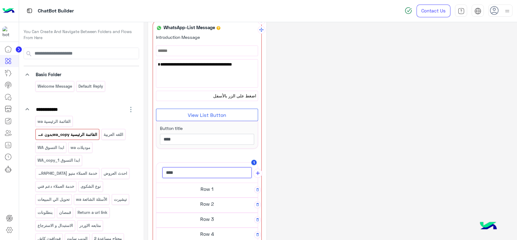
click at [235, 177] on input "****" at bounding box center [206, 172] width 89 height 11
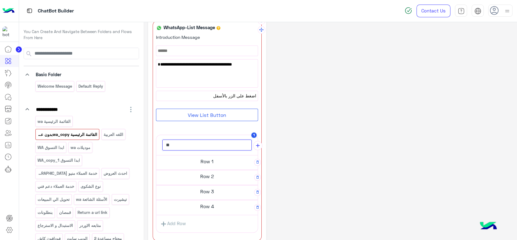
type input "*"
click at [326, 130] on div "**********" at bounding box center [330, 156] width 364 height 316
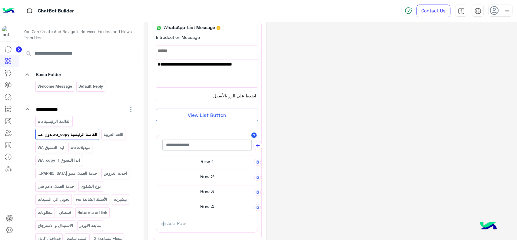
scroll to position [0, 0]
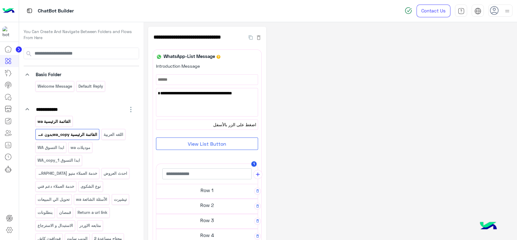
click at [64, 121] on p "القائمة الرئيسية wa" at bounding box center [54, 121] width 34 height 7
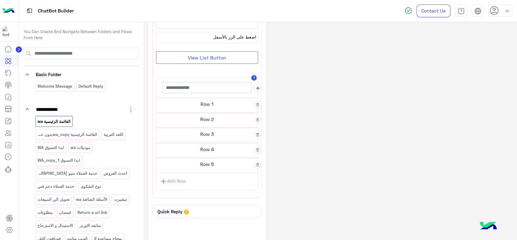
scroll to position [89, 0]
click at [213, 104] on h5 "Row 1" at bounding box center [206, 103] width 101 height 12
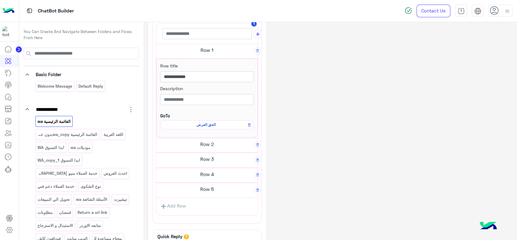
scroll to position [140, 0]
click at [206, 143] on h5 "Row 2" at bounding box center [206, 143] width 101 height 12
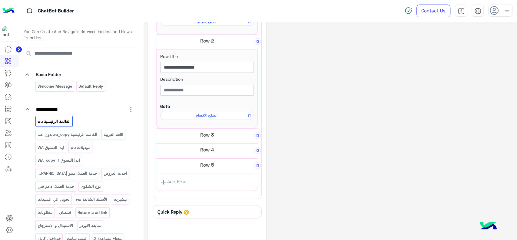
scroll to position [244, 0]
click at [206, 138] on h5 "Row 3" at bounding box center [206, 134] width 101 height 12
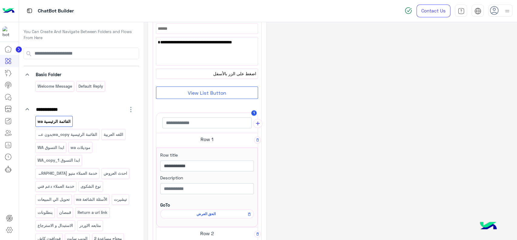
scroll to position [0, 0]
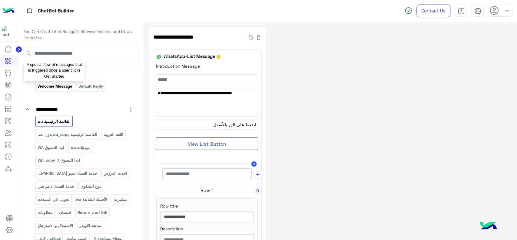
click at [62, 84] on p "Welcome Message" at bounding box center [54, 86] width 35 height 7
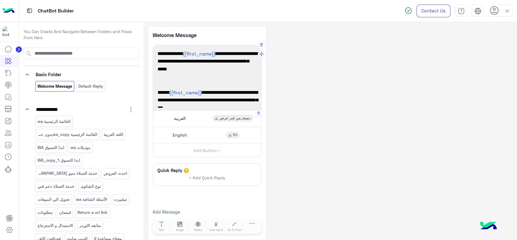
click at [183, 120] on span "العربية" at bounding box center [180, 117] width 12 height 5
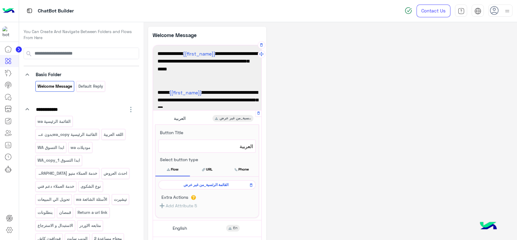
scroll to position [28, 0]
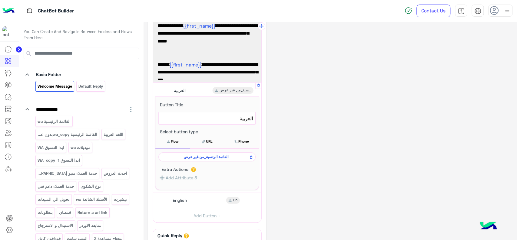
click at [193, 154] on span "القائمة الرئسية_من غير عرض" at bounding box center [206, 156] width 88 height 5
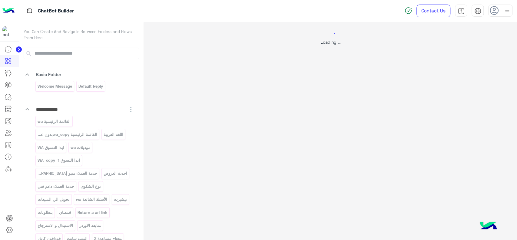
scroll to position [0, 0]
select select "*"
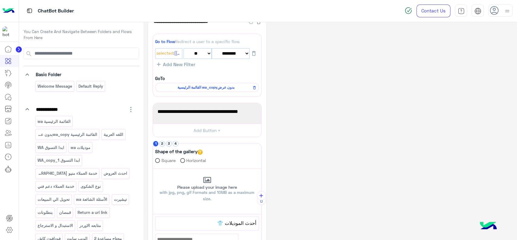
scroll to position [15, 0]
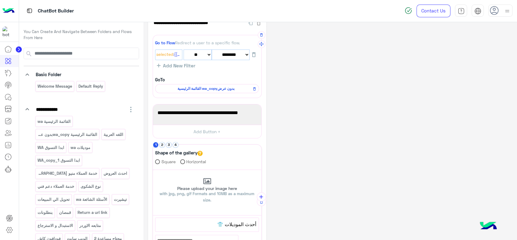
click at [211, 87] on span "القائمة الرئيسية wa_copyبدون عرض" at bounding box center [205, 88] width 95 height 5
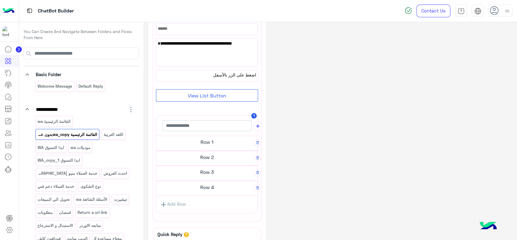
scroll to position [51, 0]
click at [202, 142] on h5 "Row 1" at bounding box center [206, 142] width 101 height 12
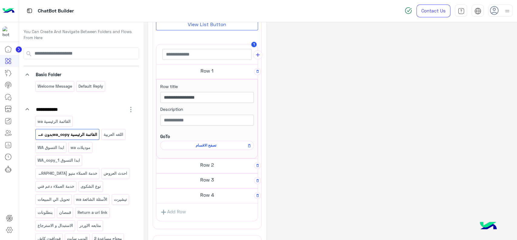
scroll to position [119, 0]
click at [201, 166] on h5 "Row 2" at bounding box center [206, 165] width 101 height 12
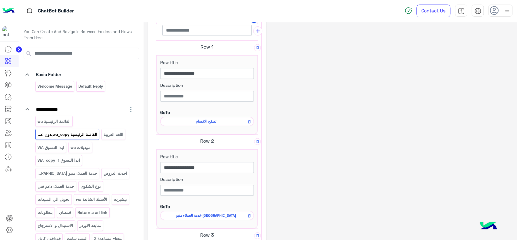
scroll to position [144, 0]
click at [10, 169] on icon at bounding box center [8, 168] width 7 height 7
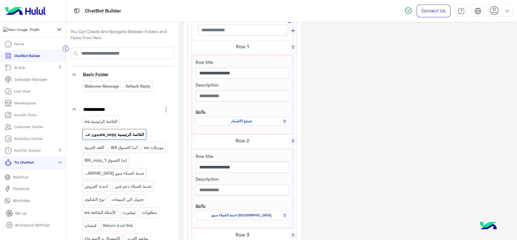
click at [23, 201] on p "WhatsApp" at bounding box center [21, 199] width 21 height 5
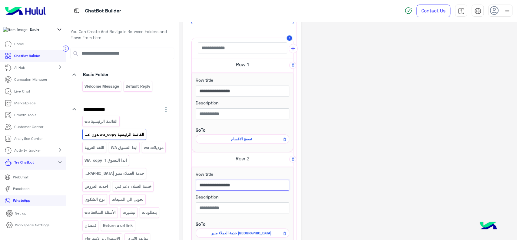
click at [247, 186] on input "**********" at bounding box center [243, 184] width 94 height 11
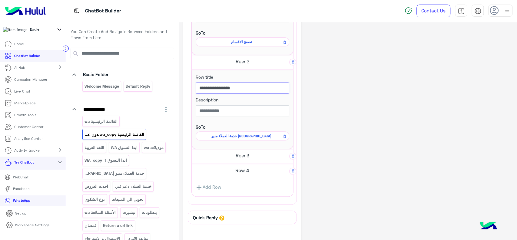
scroll to position [226, 0]
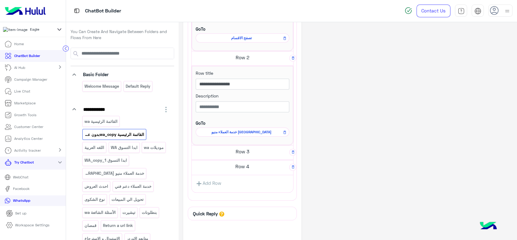
click at [253, 150] on h5 "Row 3" at bounding box center [242, 151] width 101 height 12
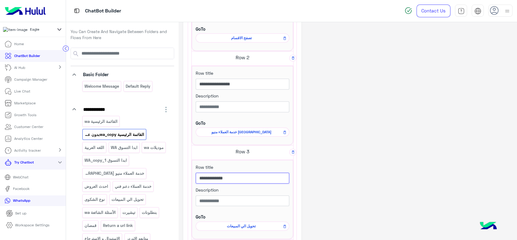
click at [259, 181] on input "**********" at bounding box center [243, 177] width 94 height 11
